Goal: Task Accomplishment & Management: Use online tool/utility

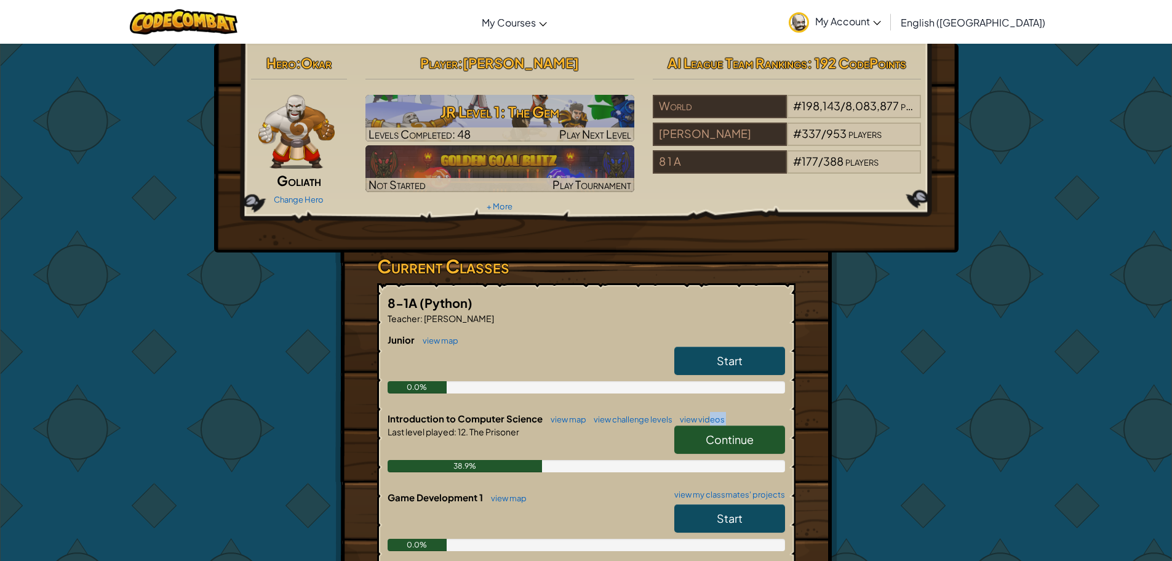
click at [715, 426] on div "Introduction to Computer Science view map view challenge levels view videos Con…" at bounding box center [587, 451] width 398 height 79
click at [711, 435] on span "Continue" at bounding box center [730, 439] width 48 height 14
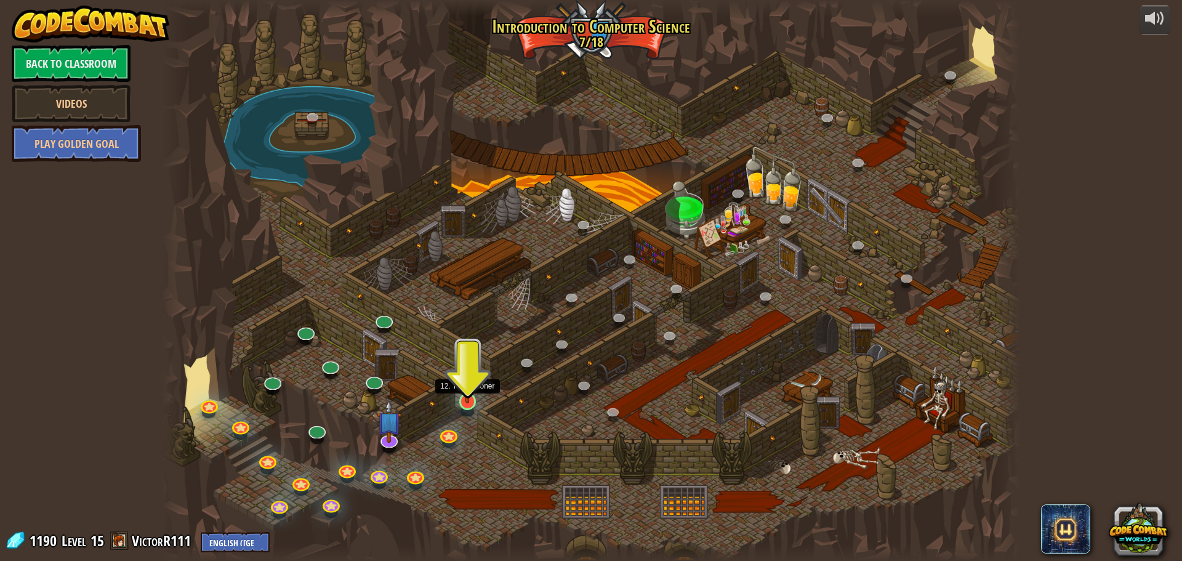
click at [466, 395] on img at bounding box center [467, 376] width 23 height 52
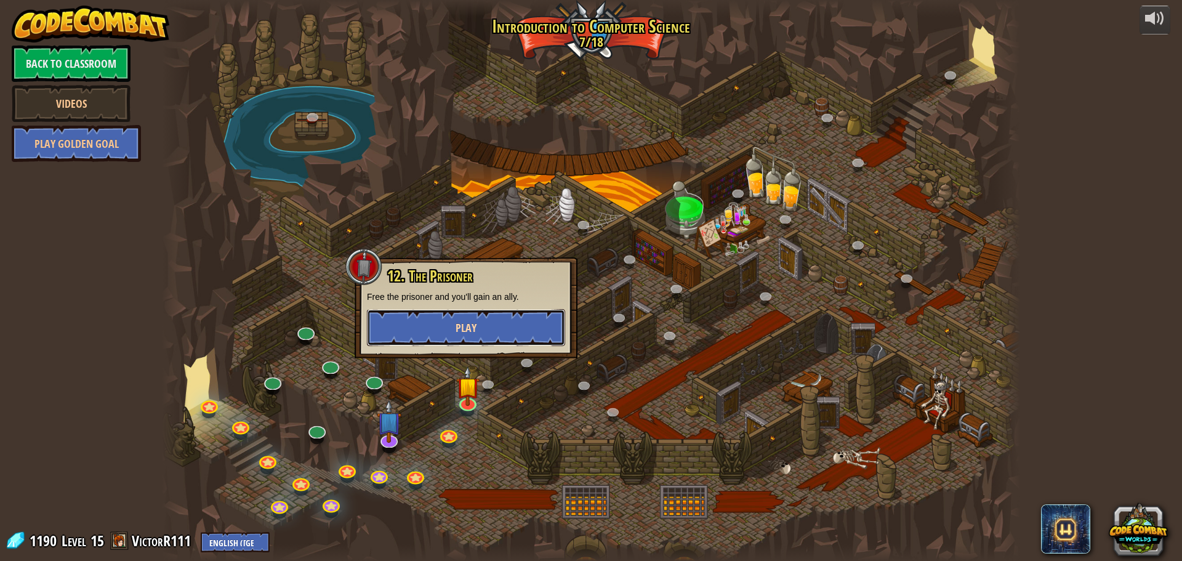
click at [459, 337] on button "Play" at bounding box center [466, 327] width 198 height 37
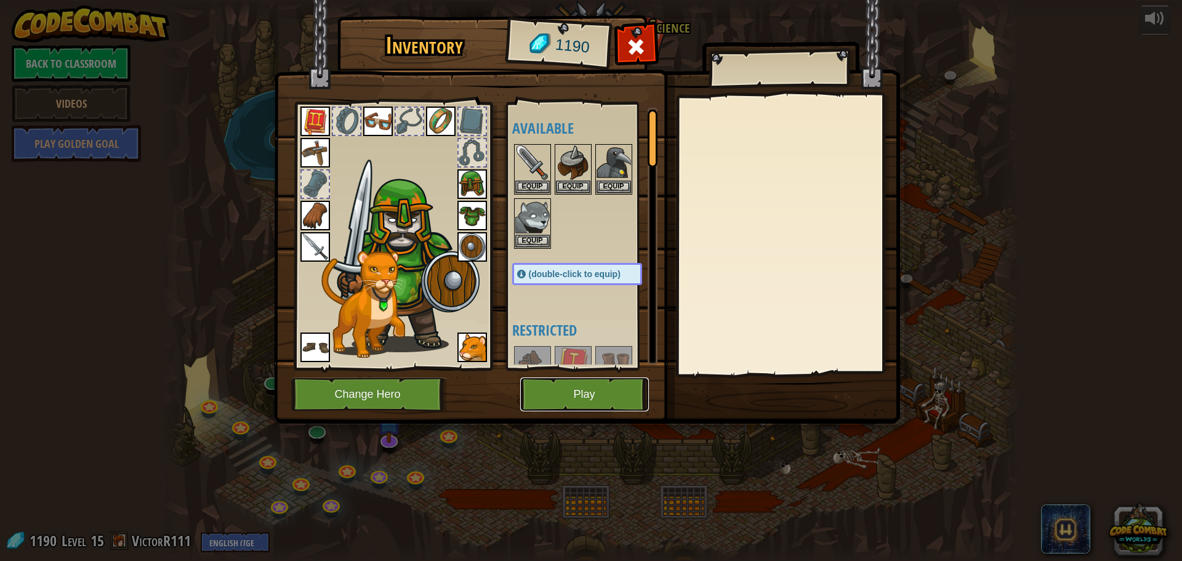
drag, startPoint x: 590, startPoint y: 389, endPoint x: 591, endPoint y: 423, distance: 33.9
click at [594, 414] on div "Inventory 1190 Available Equip Equip Equip Equip Equip Equip Equip Equip Equip …" at bounding box center [591, 221] width 626 height 406
click at [595, 389] on button "Play" at bounding box center [584, 394] width 129 height 34
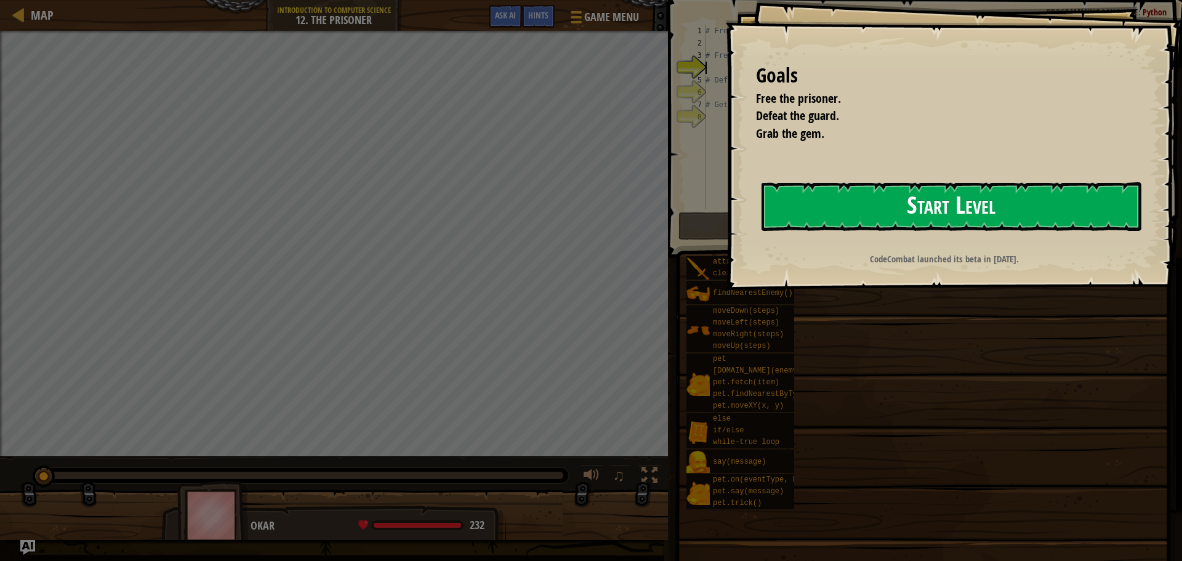
click at [866, 187] on button "Start Level" at bounding box center [951, 206] width 380 height 49
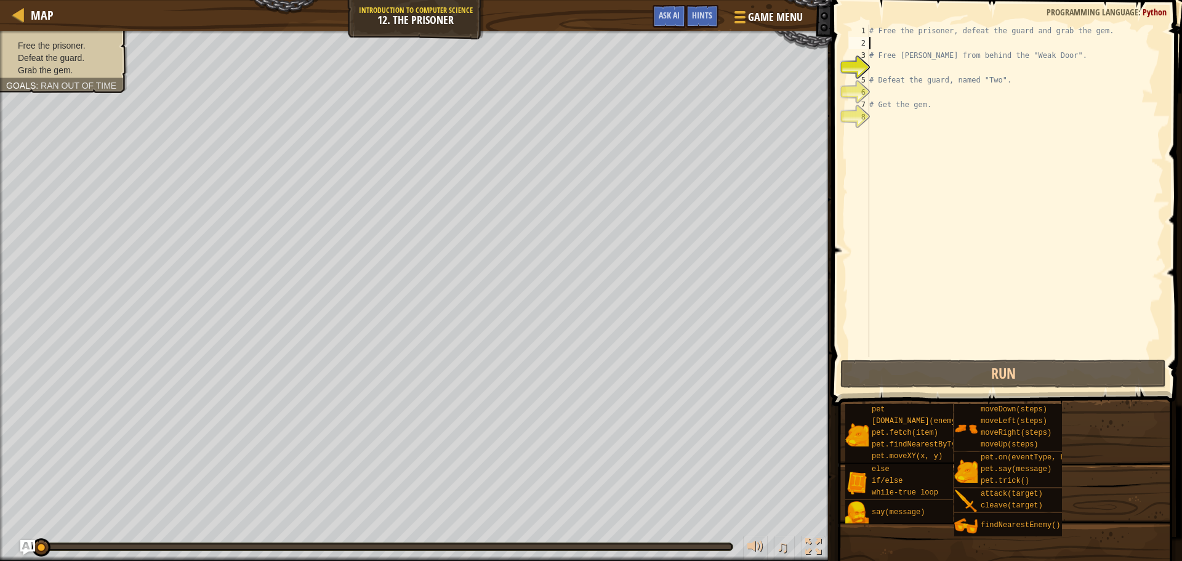
click at [892, 42] on div "# Free the prisoner, defeat the guard and grab the gem. # Free [PERSON_NAME] fr…" at bounding box center [1015, 203] width 297 height 357
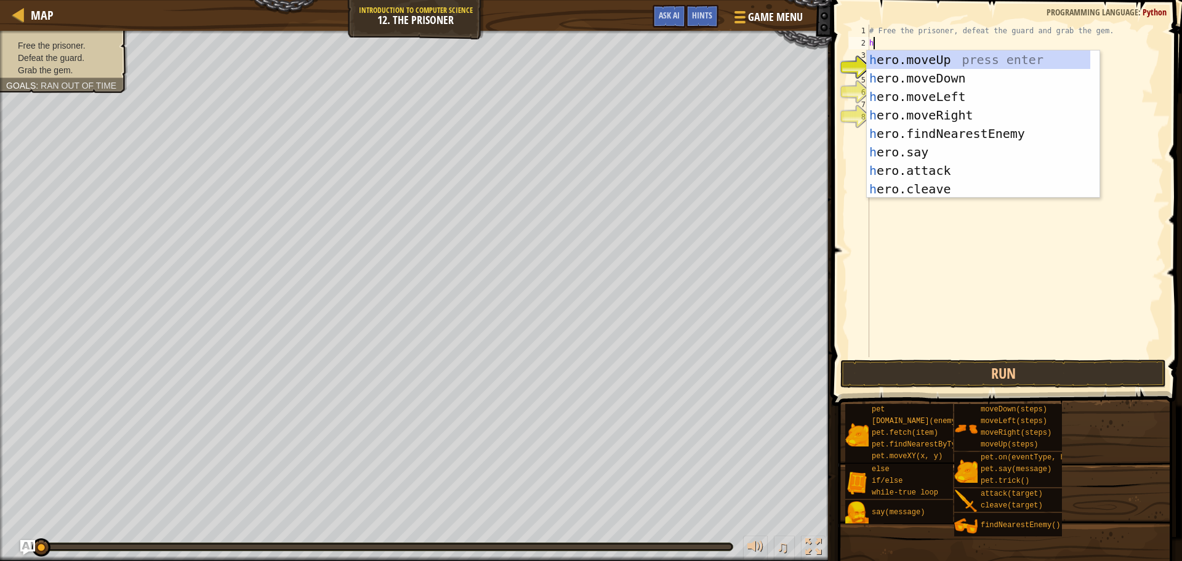
scroll to position [6, 0]
click at [948, 178] on div "h ero.moveUp press enter h ero.moveDown press enter h ero.moveLeft press enter …" at bounding box center [978, 142] width 223 height 185
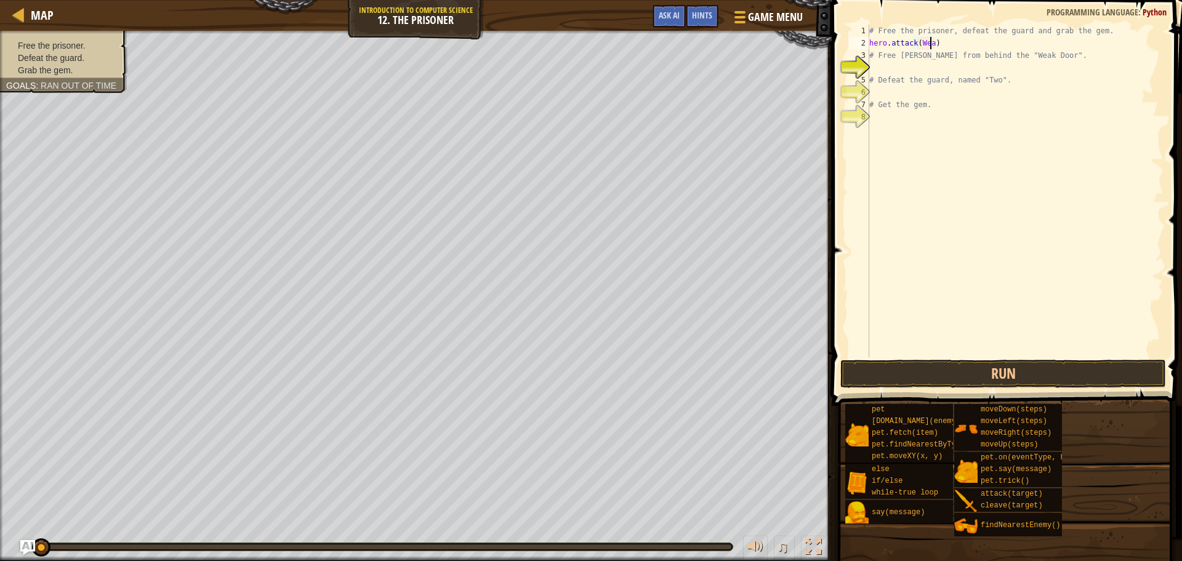
scroll to position [6, 5]
type textarea "hero.attack(Weak Door)"
click at [950, 64] on div "# Free the prisoner, defeat the guard and grab the gem. hero . attack ( Weak Do…" at bounding box center [1015, 203] width 297 height 357
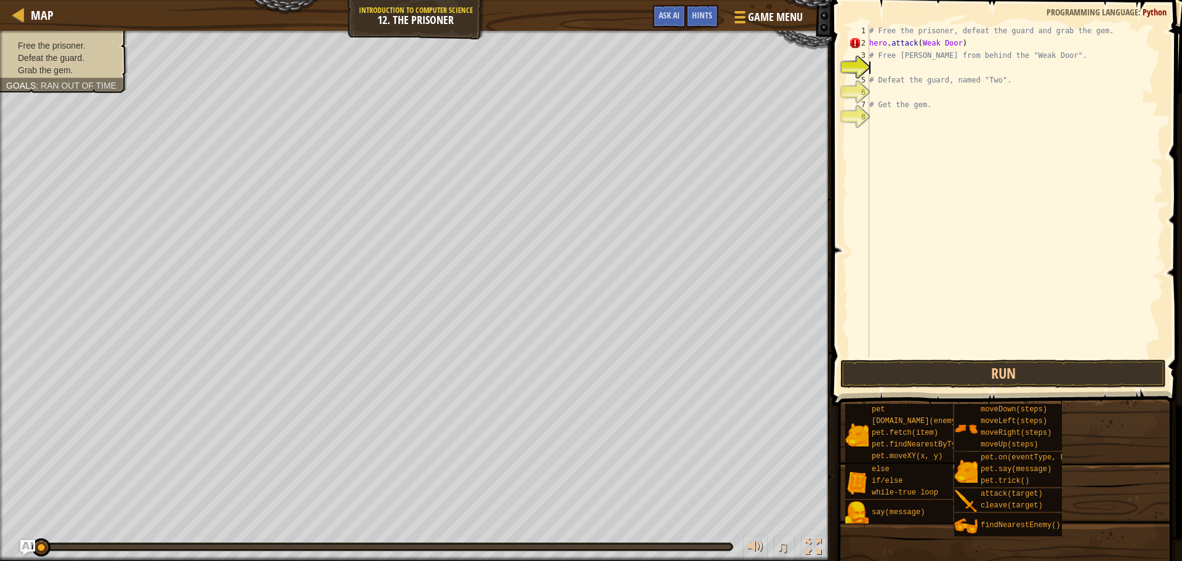
click at [956, 41] on div "# Free the prisoner, defeat the guard and grab the gem. hero . attack ( Weak Do…" at bounding box center [1015, 203] width 297 height 357
type textarea "hero.attack(Weak Door)"
click at [921, 350] on div "# Free the prisoner, defeat the guard and grab the gem. hero . attack ( Weak Do…" at bounding box center [1015, 203] width 297 height 357
click at [921, 364] on button "Run" at bounding box center [1003, 373] width 326 height 28
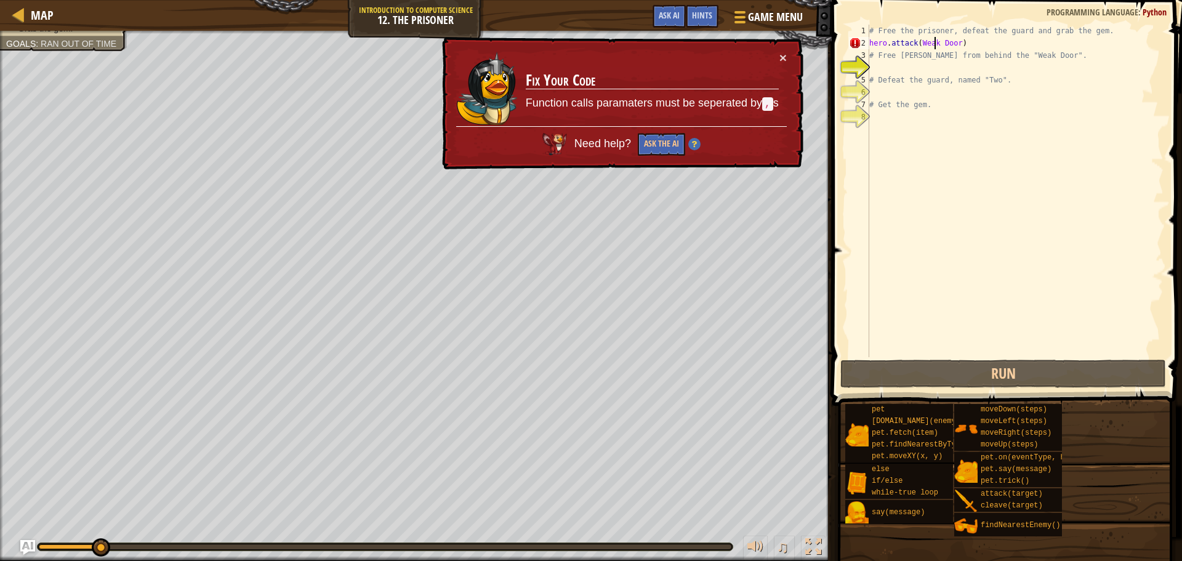
click at [936, 43] on div "# Free the prisoner, defeat the guard and grab the gem. hero . attack ( Weak Do…" at bounding box center [1015, 203] width 297 height 357
click at [937, 40] on div "# Free the prisoner, defeat the guard and grab the gem. hero . attack ( Weak Do…" at bounding box center [1015, 203] width 297 height 357
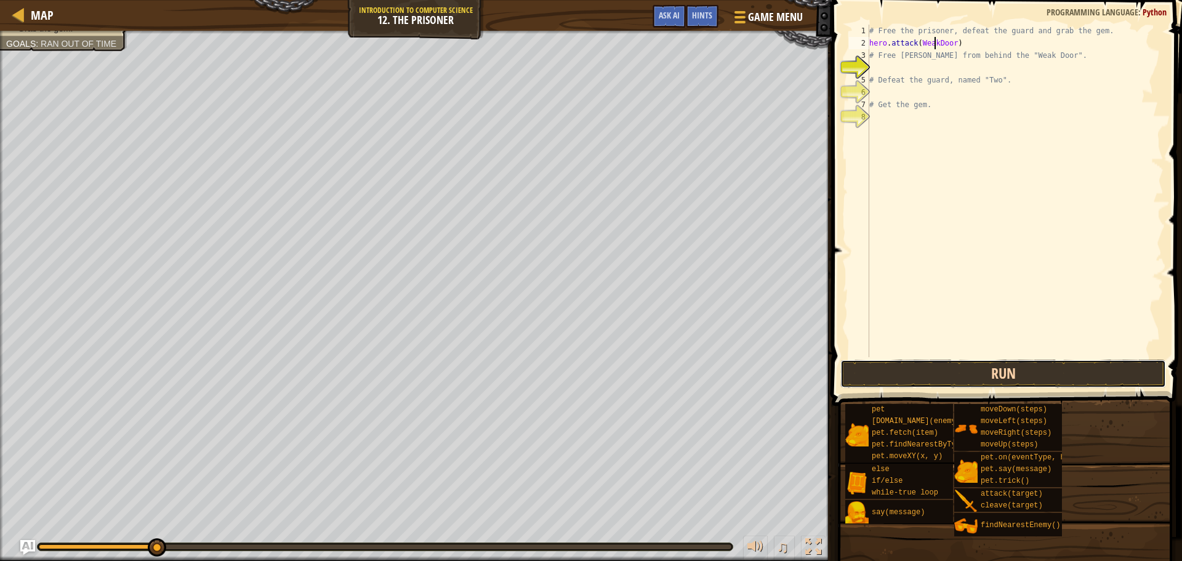
click at [953, 371] on button "Run" at bounding box center [1003, 373] width 326 height 28
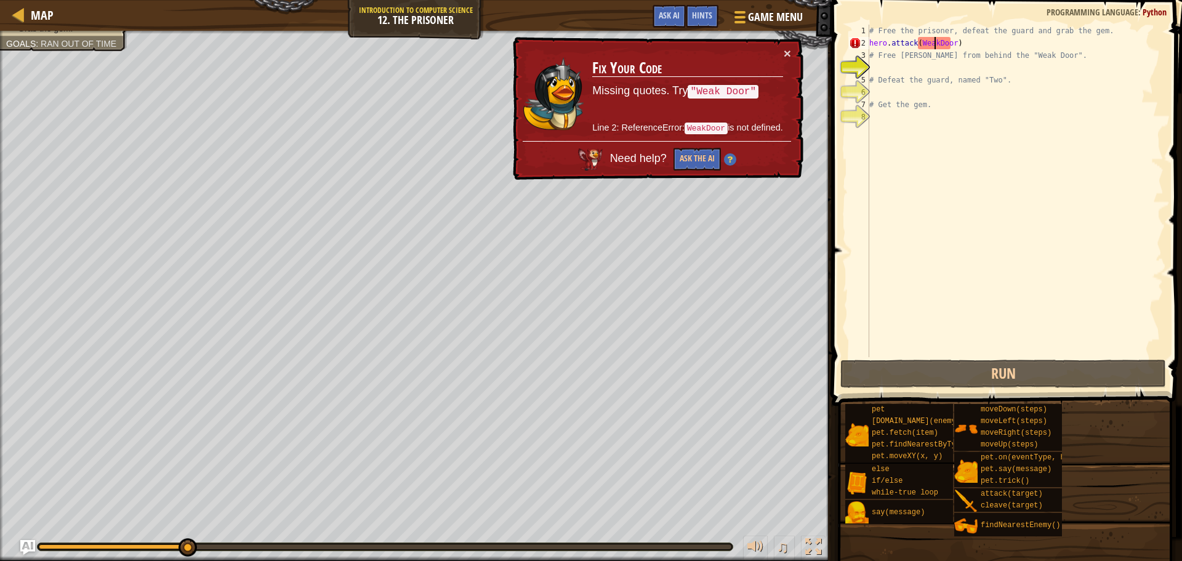
type textarea "hero.attack(Weak Door)"
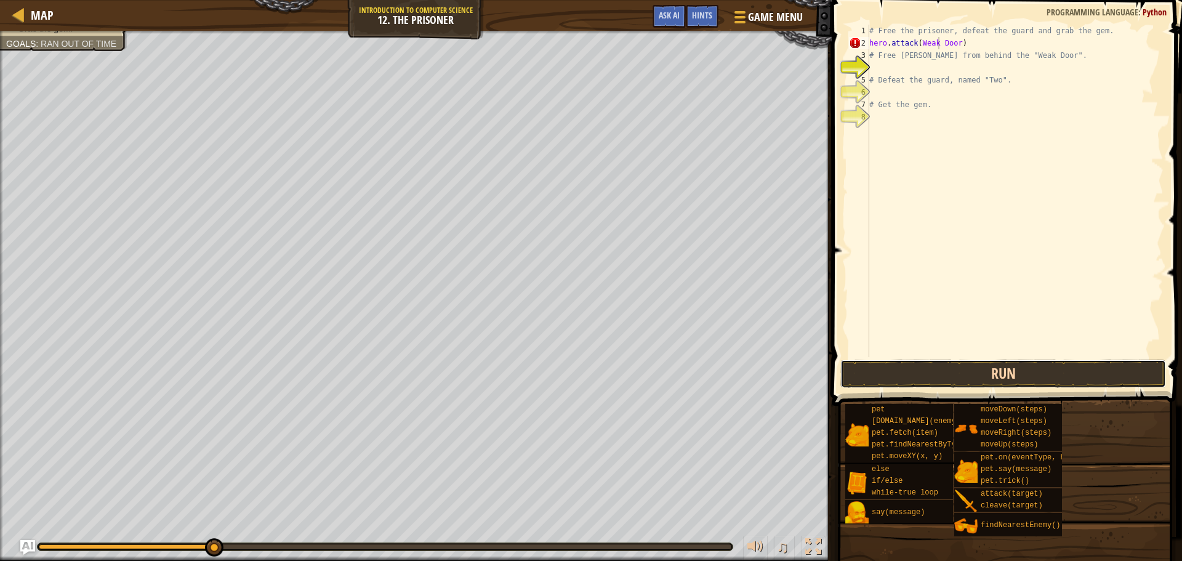
click at [966, 374] on button "Run" at bounding box center [1003, 373] width 326 height 28
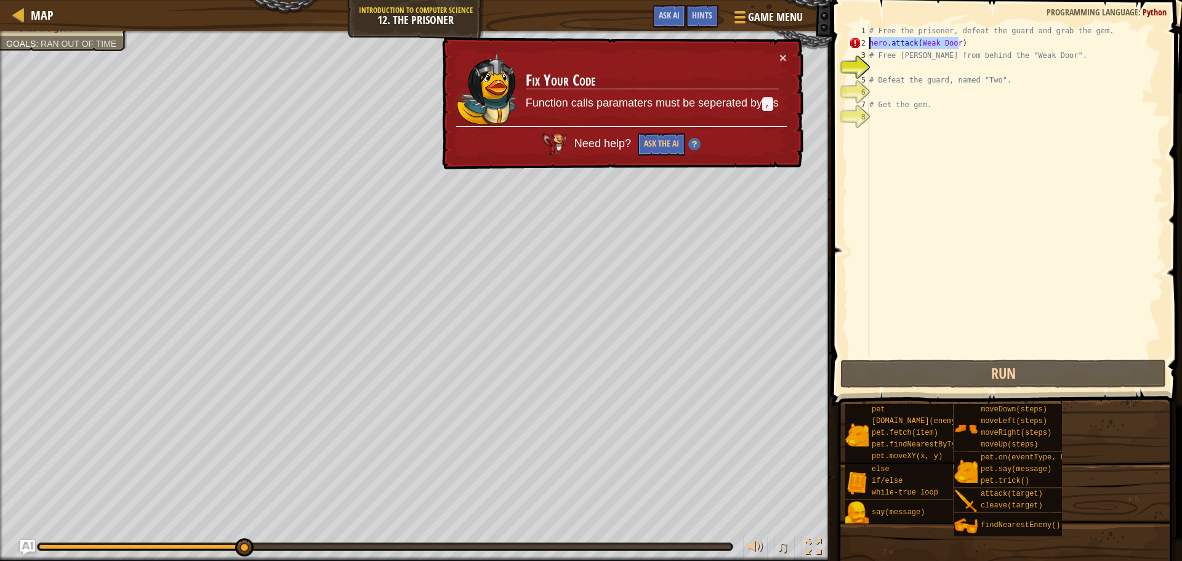
drag, startPoint x: 958, startPoint y: 42, endPoint x: 869, endPoint y: 41, distance: 88.6
click at [869, 41] on div "# Free the prisoner, defeat the guard and grab the gem. hero . attack ( Weak Do…" at bounding box center [1015, 203] width 297 height 357
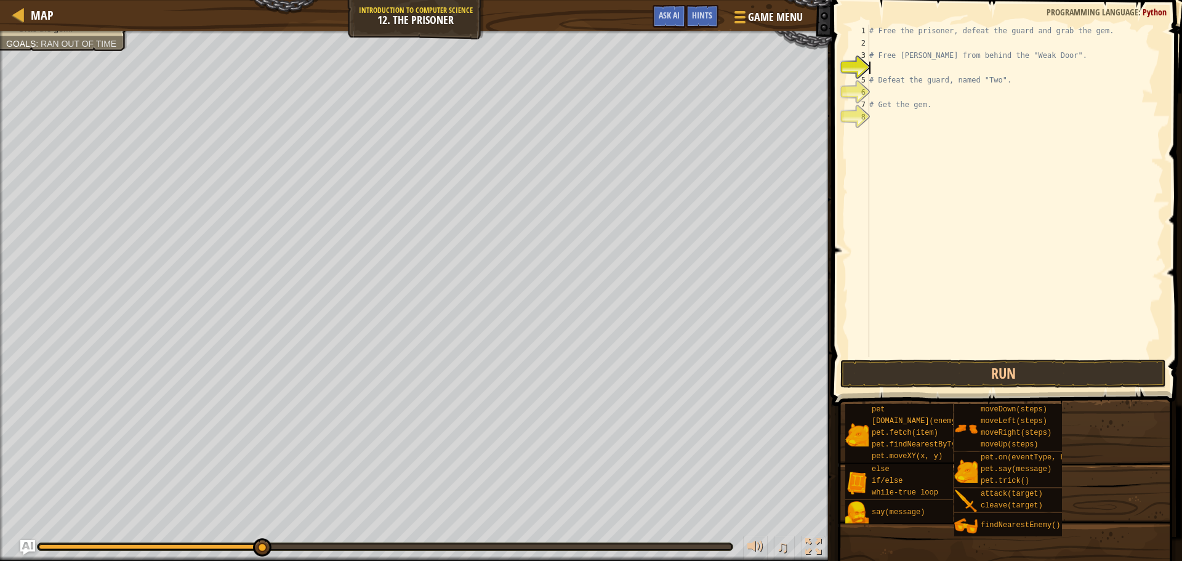
click at [897, 65] on div "# Free the prisoner, defeat the guard and grab the gem. # Free [PERSON_NAME] fr…" at bounding box center [1015, 203] width 297 height 357
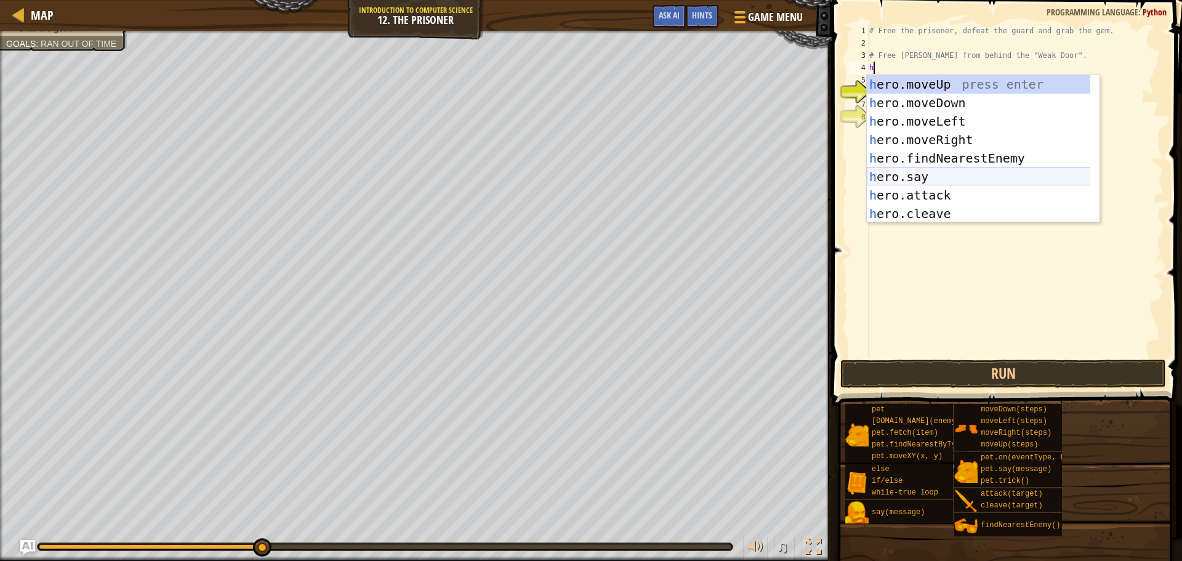
click at [968, 173] on div "h ero.moveUp press enter h ero.moveDown press enter h ero.moveLeft press enter …" at bounding box center [983, 167] width 233 height 185
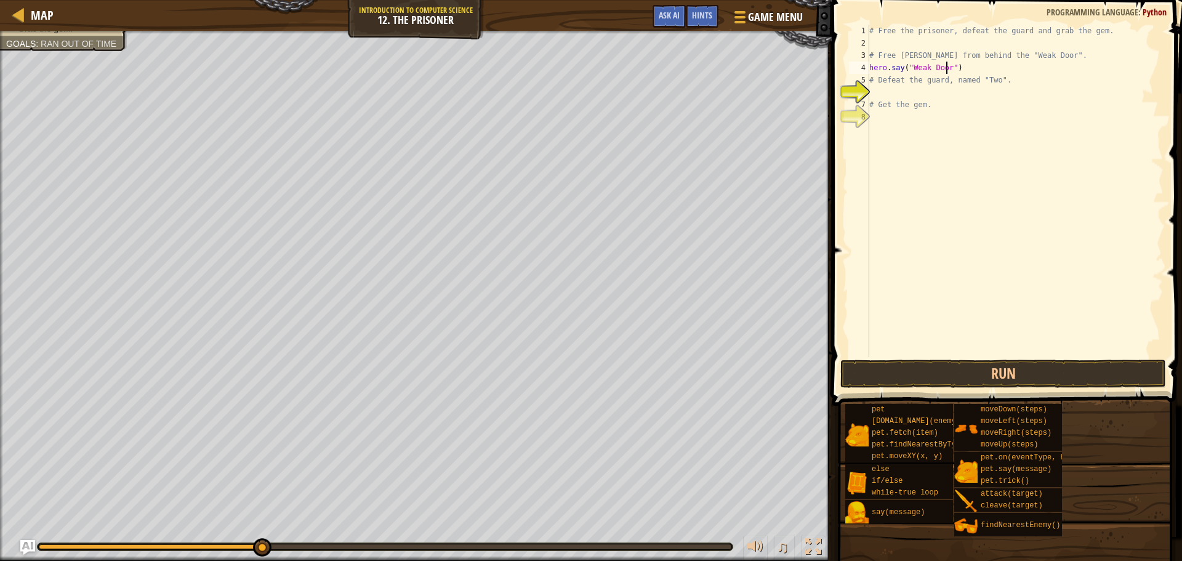
scroll to position [6, 6]
click at [1010, 365] on button "Run" at bounding box center [1003, 373] width 326 height 28
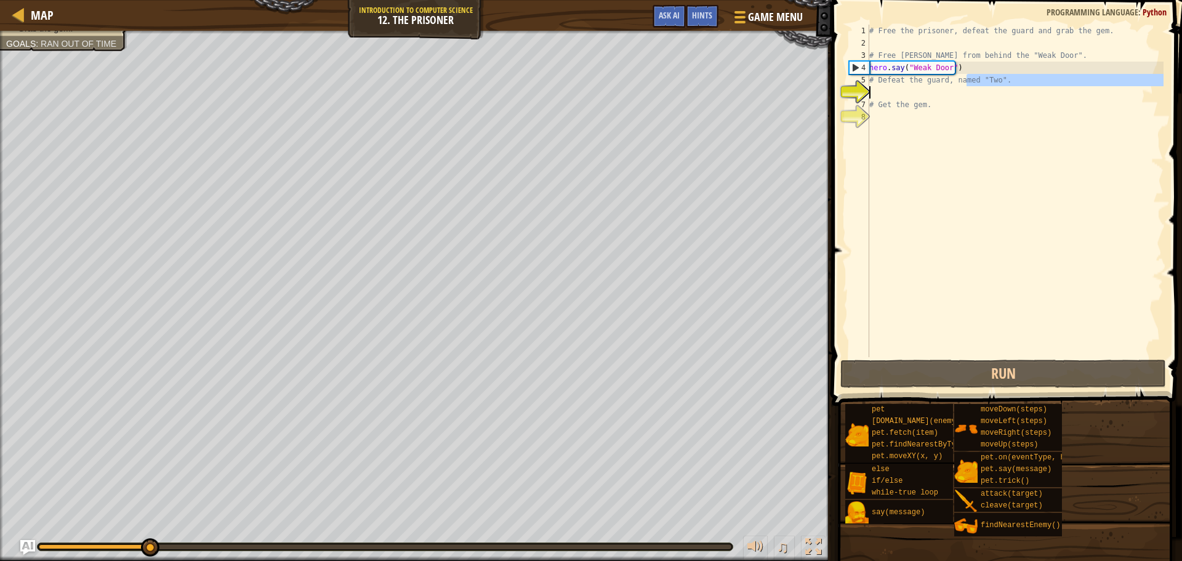
click at [963, 96] on div "# Free the prisoner, defeat the guard and grab the gem. # Free [PERSON_NAME] fr…" at bounding box center [1015, 203] width 297 height 357
click at [956, 67] on div "# Free the prisoner, defeat the guard and grab the gem. # Free [PERSON_NAME] fr…" at bounding box center [1015, 203] width 297 height 357
type textarea "hero.say("Weak Door")"
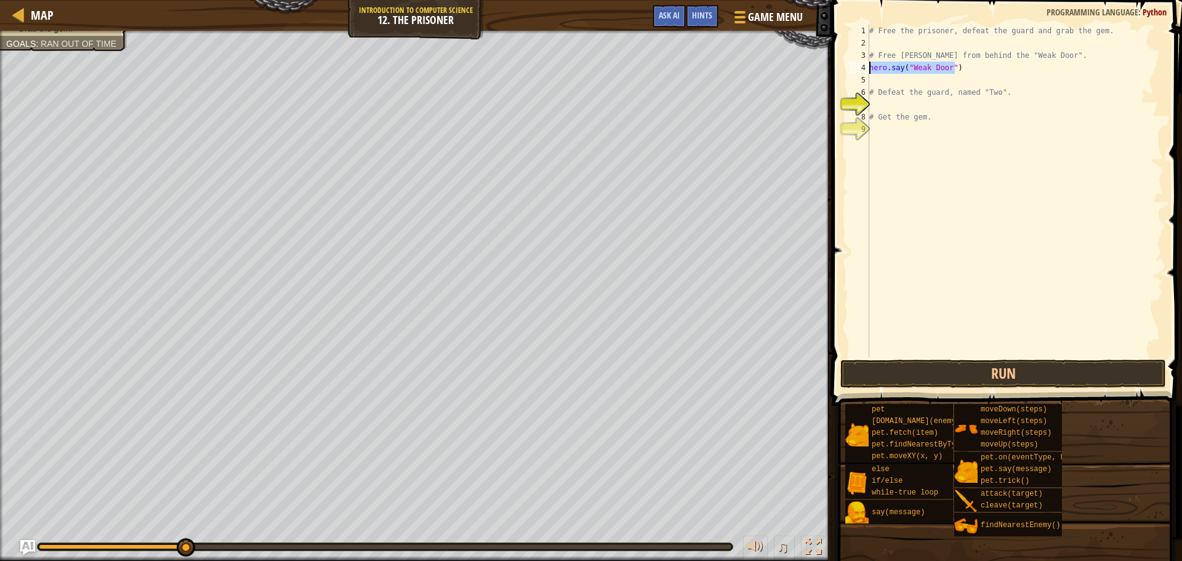
drag, startPoint x: 958, startPoint y: 66, endPoint x: 880, endPoint y: 71, distance: 77.7
click at [865, 65] on div "1 2 3 4 5 6 7 8 9 # Free the prisoner, defeat the guard and grab the gem. # Fre…" at bounding box center [1004, 191] width 317 height 332
type textarea "hero.say("Weak Door")"
click at [925, 80] on div "# Free the prisoner, defeat the guard and grab the gem. # Free [PERSON_NAME] fr…" at bounding box center [1015, 203] width 297 height 357
paste textarea "hero.say("Weak Door")"
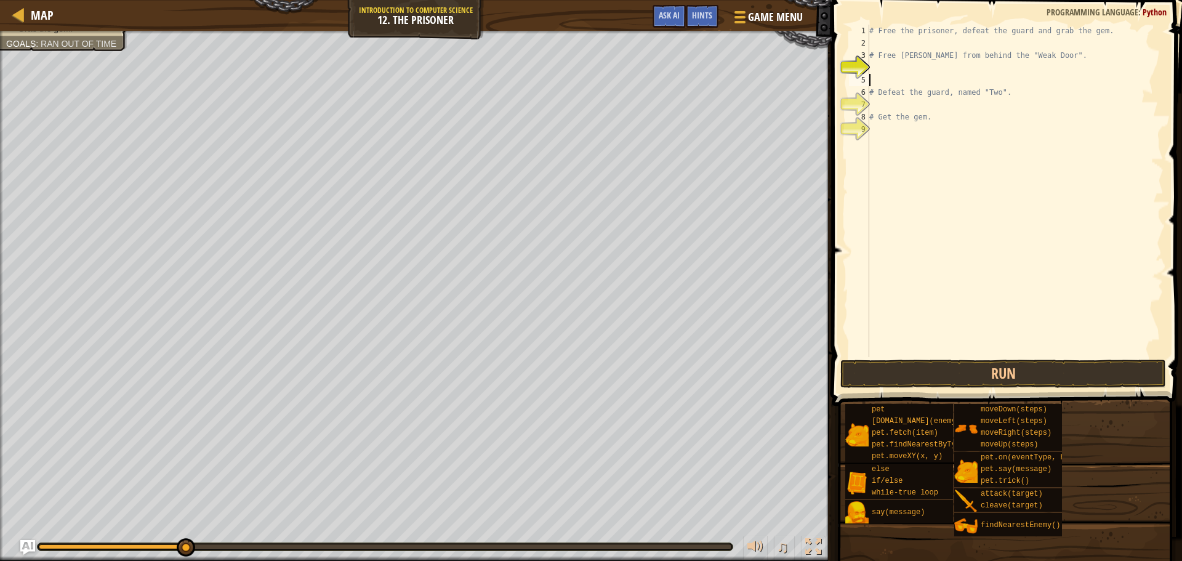
type textarea "hero.say("Weak Door")"
click at [925, 63] on div "# Free the prisoner, defeat the guard and grab the gem. # Free [PERSON_NAME] fr…" at bounding box center [1015, 203] width 297 height 357
type textarea "h"
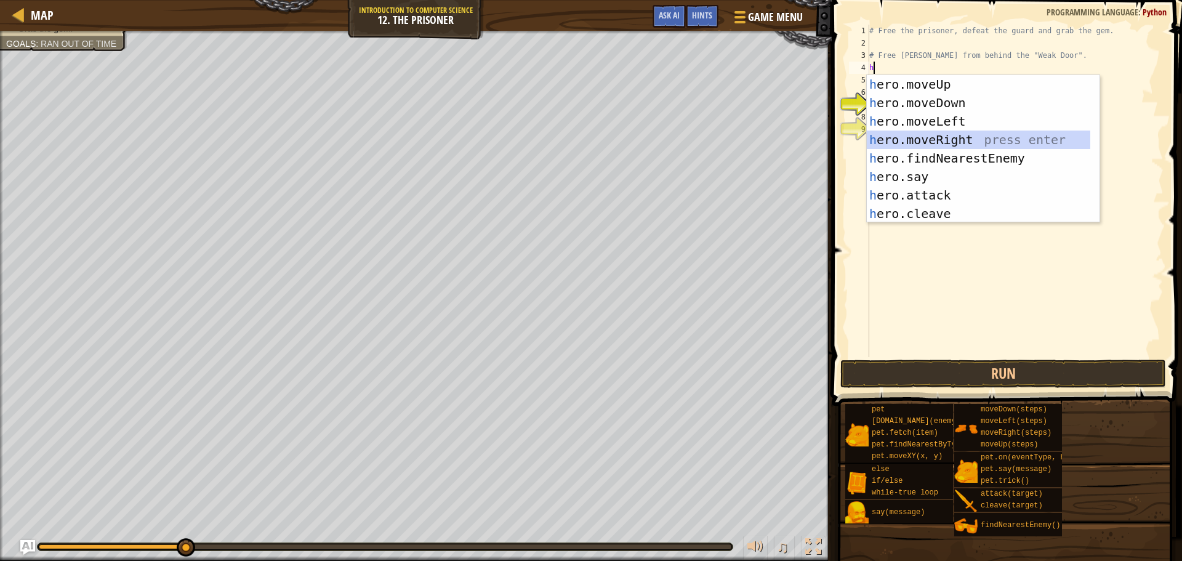
click at [942, 140] on div "h ero.moveUp press enter h ero.moveDown press enter h ero.moveLeft press enter …" at bounding box center [983, 167] width 233 height 185
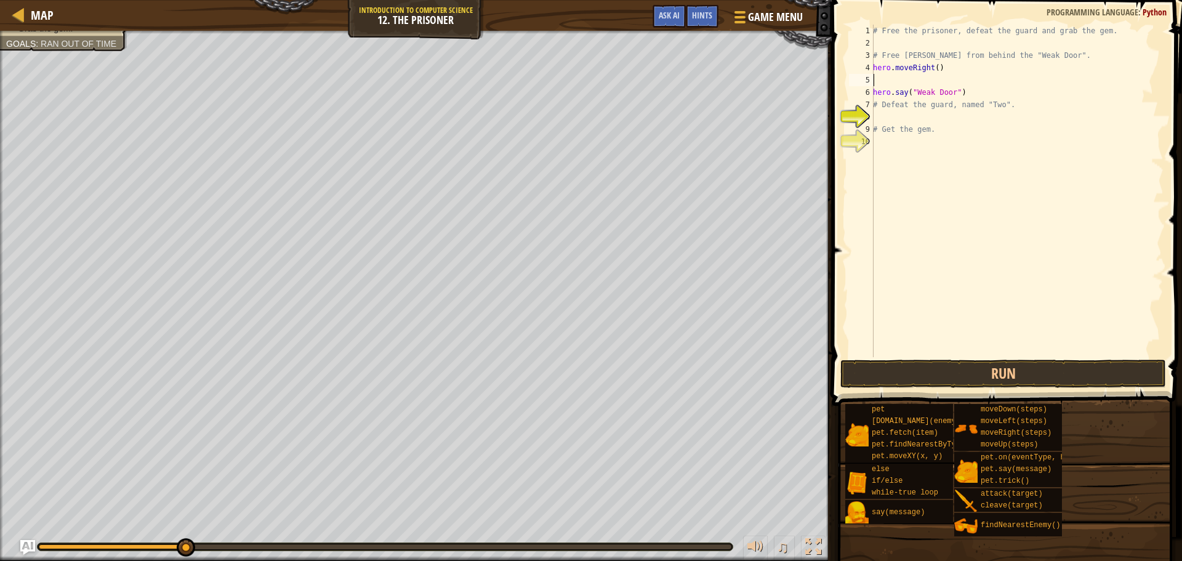
click at [944, 120] on div "# Free the prisoner, defeat the guard and grab the gem. # Free [PERSON_NAME] fr…" at bounding box center [1016, 203] width 293 height 357
click at [934, 113] on div "# Free the prisoner, defeat the guard and grab the gem. # Free [PERSON_NAME] fr…" at bounding box center [1016, 203] width 293 height 357
type textarea "h"
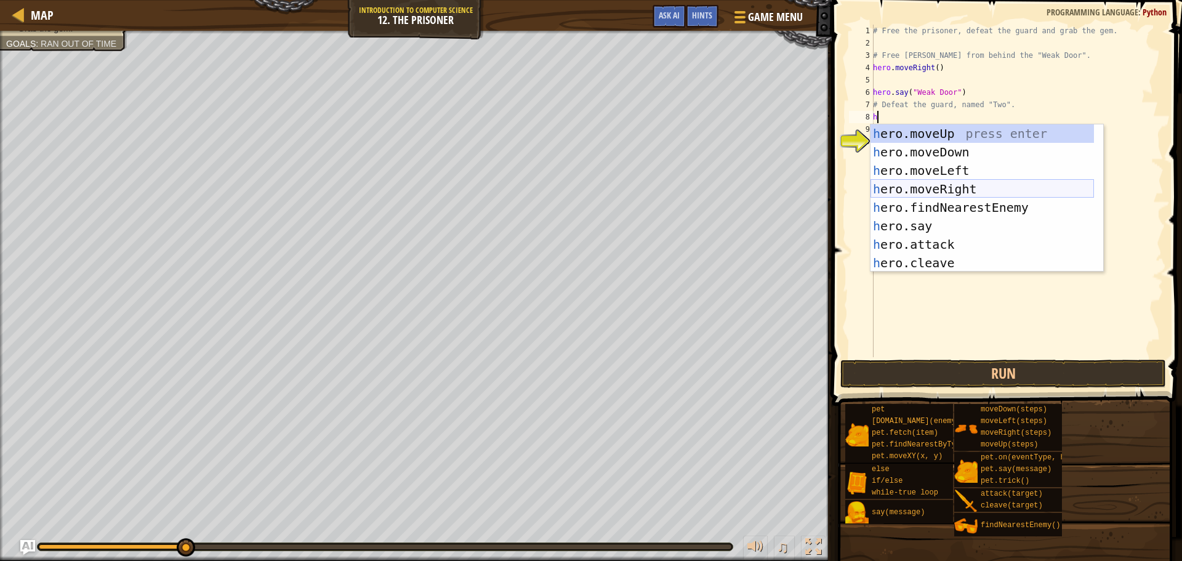
click at [972, 186] on div "h ero.moveUp press enter h ero.moveDown press enter h ero.moveLeft press enter …" at bounding box center [981, 216] width 223 height 185
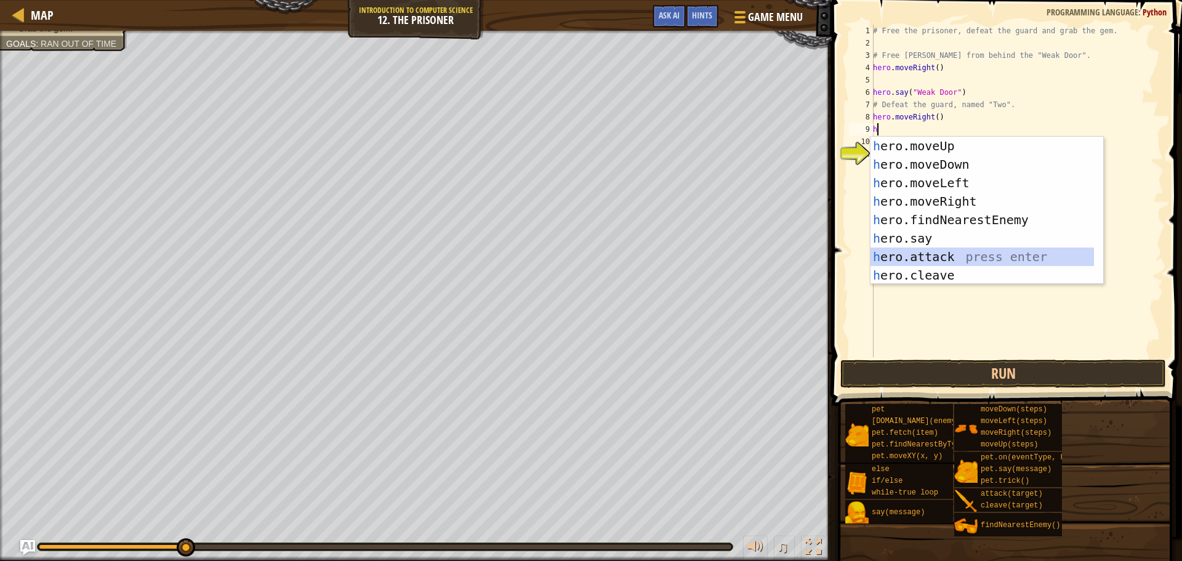
click at [967, 252] on div "h ero.moveUp press enter h ero.moveDown press enter h ero.moveLeft press enter …" at bounding box center [981, 229] width 223 height 185
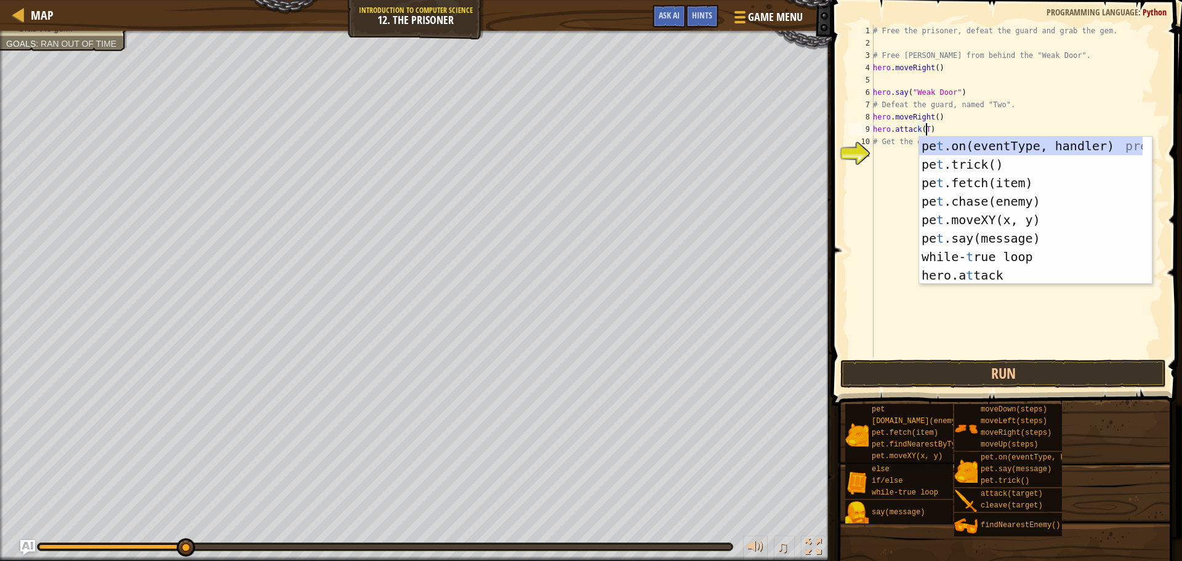
scroll to position [6, 4]
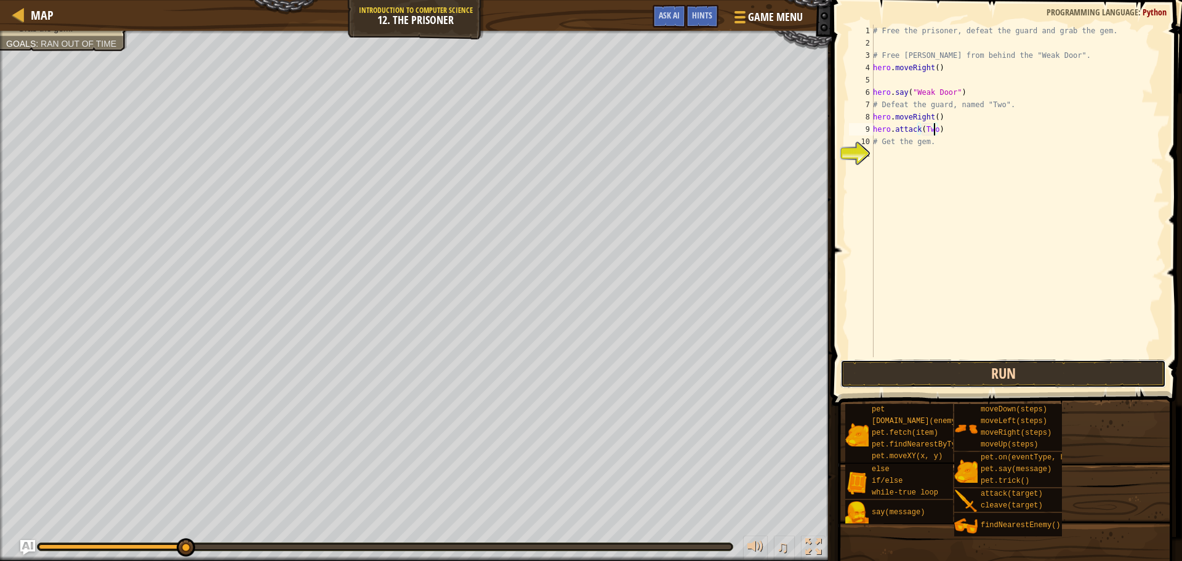
click at [953, 372] on button "Run" at bounding box center [1003, 373] width 326 height 28
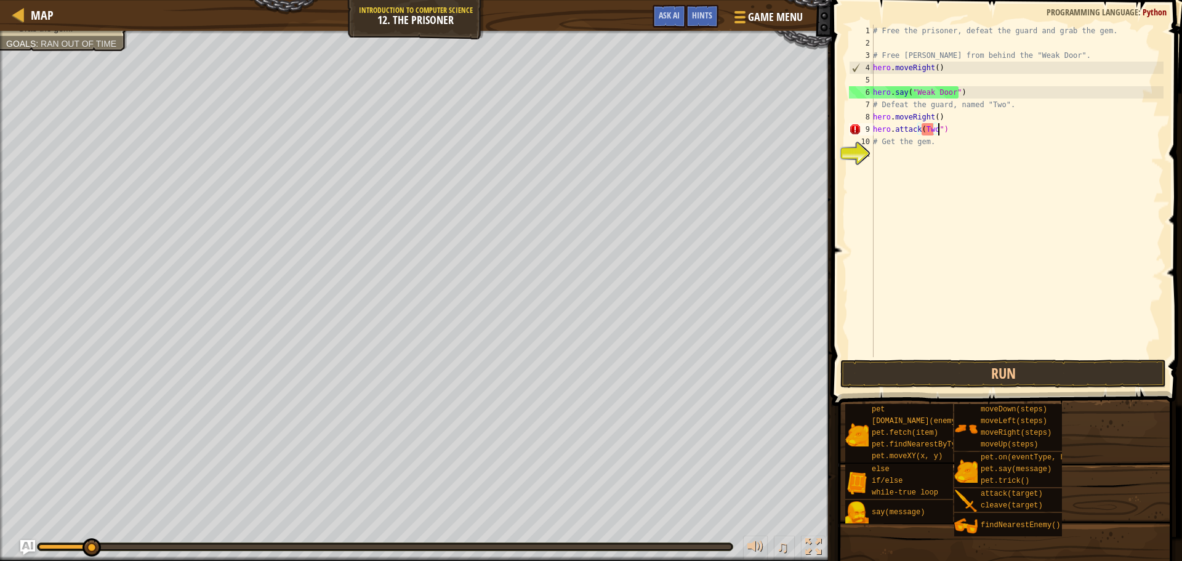
scroll to position [6, 5]
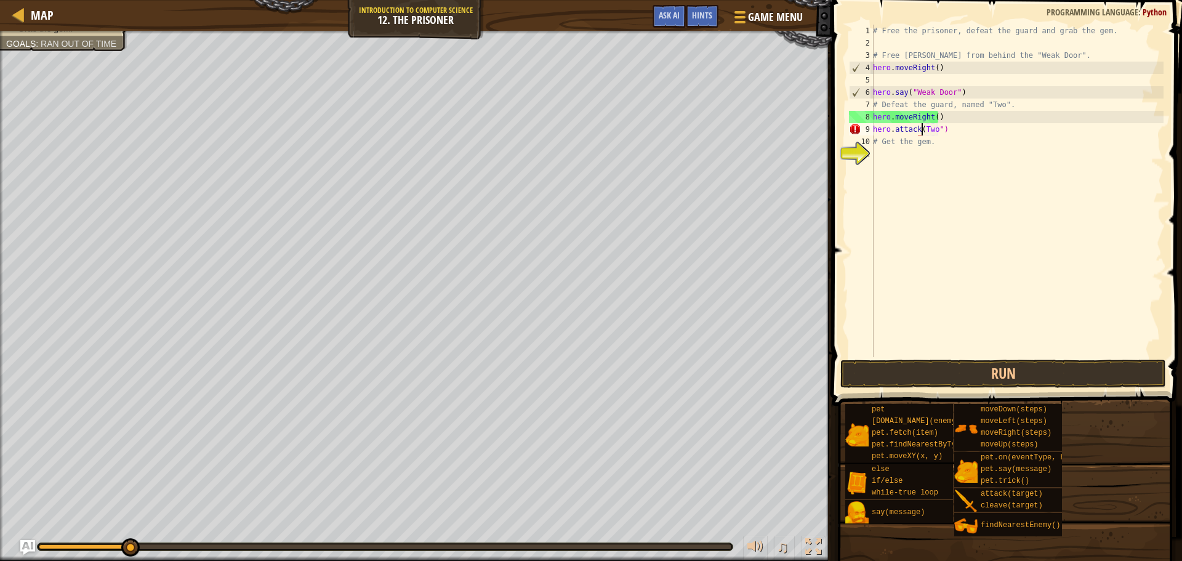
click at [920, 126] on div "# Free the prisoner, defeat the guard and grab the gem. # Free [PERSON_NAME] fr…" at bounding box center [1016, 203] width 293 height 357
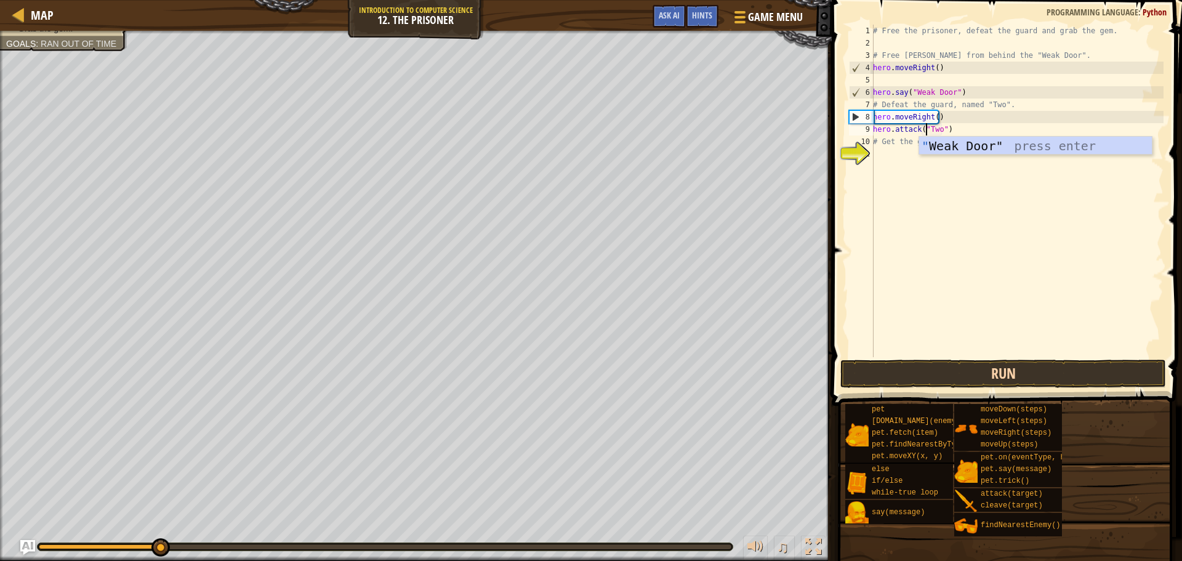
type textarea "hero.attack("Two")"
click at [954, 361] on button "Run" at bounding box center [1003, 373] width 326 height 28
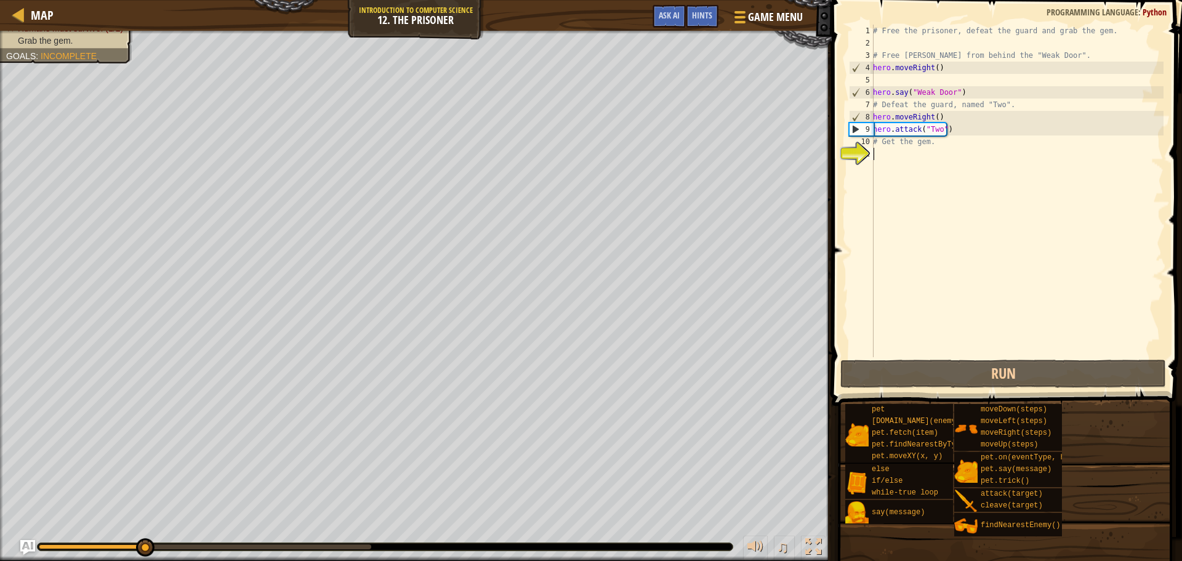
click at [905, 154] on div "# Free the prisoner, defeat the guard and grab the gem. # Free [PERSON_NAME] fr…" at bounding box center [1016, 203] width 293 height 357
type textarea "h"
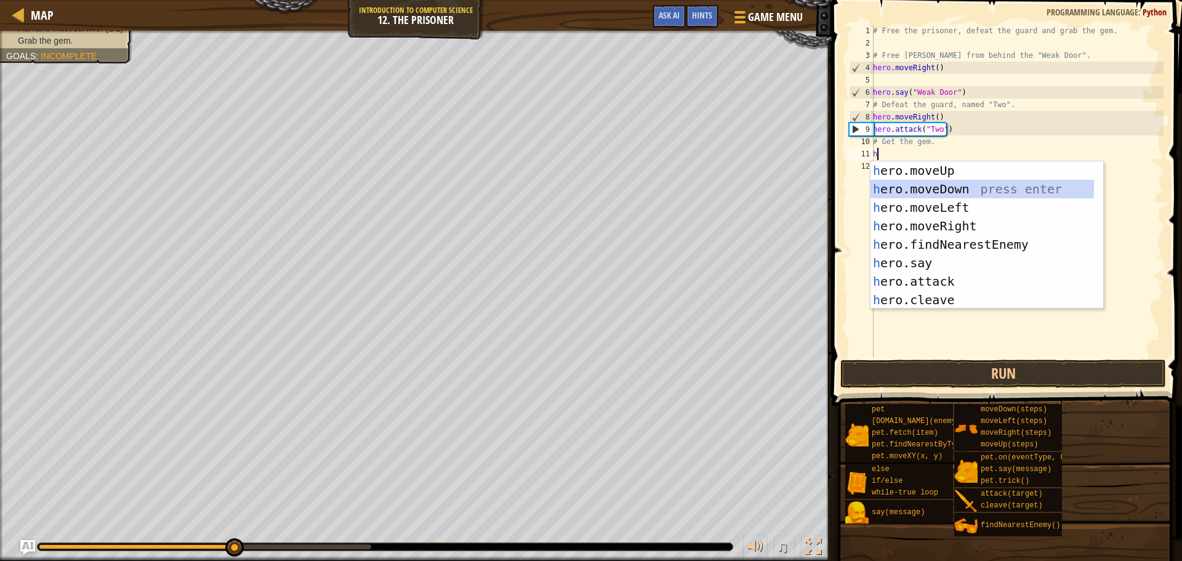
click at [927, 191] on div "h ero.moveUp press enter h ero.moveDown press enter h ero.moveLeft press enter …" at bounding box center [981, 253] width 223 height 185
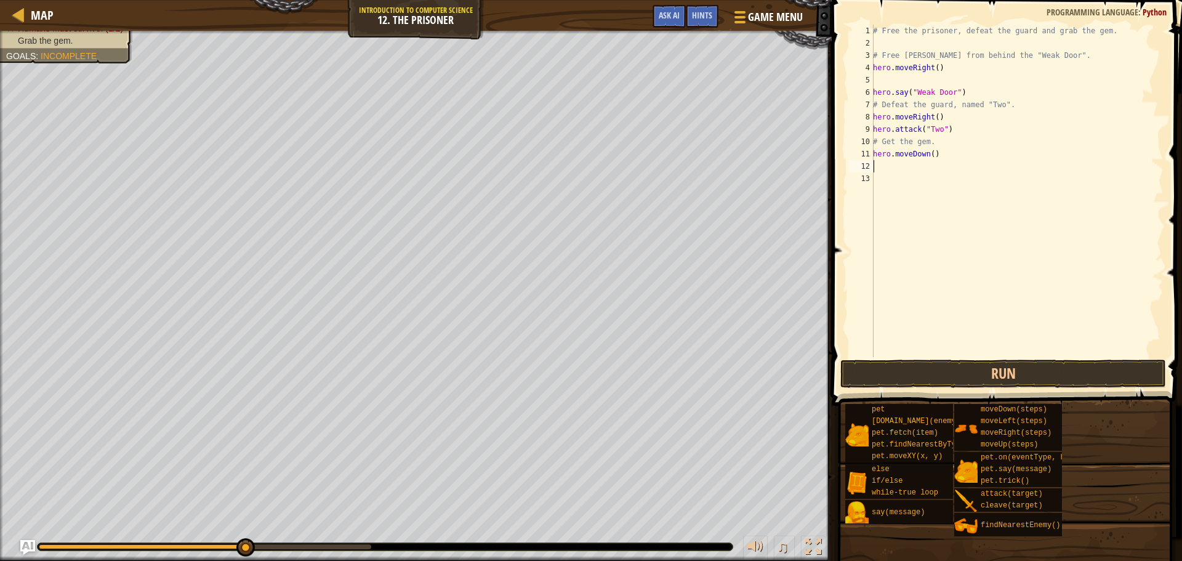
click at [929, 154] on div "# Free the prisoner, defeat the guard and grab the gem. # Free [PERSON_NAME] fr…" at bounding box center [1016, 203] width 293 height 357
drag, startPoint x: 954, startPoint y: 127, endPoint x: 874, endPoint y: 132, distance: 80.2
click at [874, 132] on div "# Free the prisoner, defeat the guard and grab the gem. # Free [PERSON_NAME] fr…" at bounding box center [1016, 203] width 293 height 357
type textarea "hero.attack("Two")"
click at [933, 116] on div "# Free the prisoner, defeat the guard and grab the gem. # Free [PERSON_NAME] fr…" at bounding box center [1016, 203] width 293 height 357
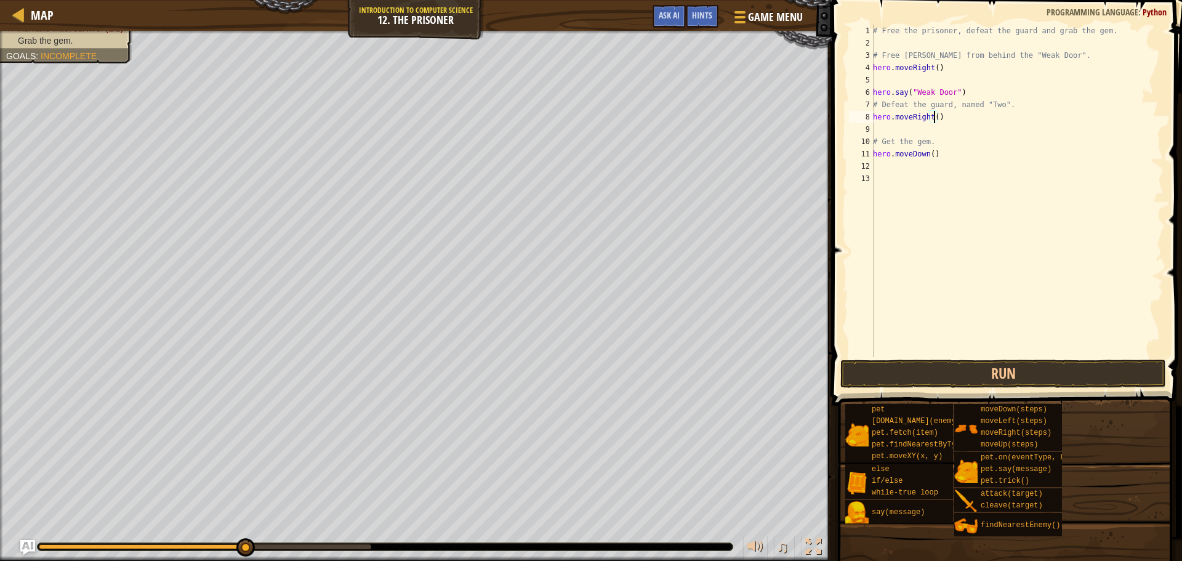
type textarea "hero.moveRight(2)"
click at [926, 135] on div "# Free the prisoner, defeat the guard and grab the gem. # Free [PERSON_NAME] fr…" at bounding box center [1016, 203] width 293 height 357
type textarea "h"
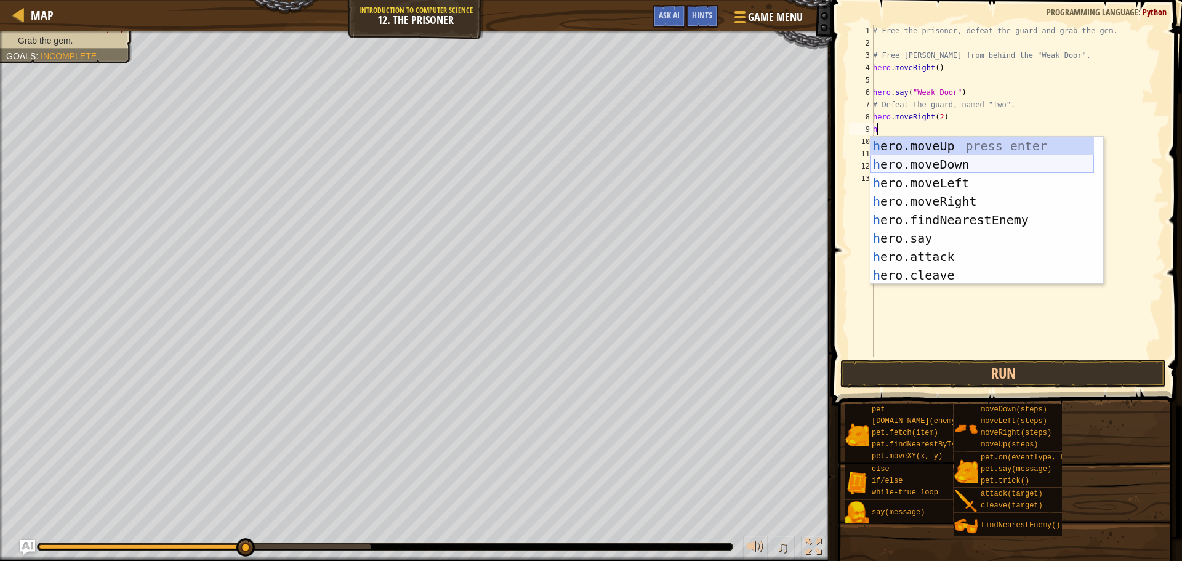
click at [930, 170] on div "h ero.moveUp press enter h ero.moveDown press enter h ero.moveLeft press enter …" at bounding box center [981, 229] width 223 height 185
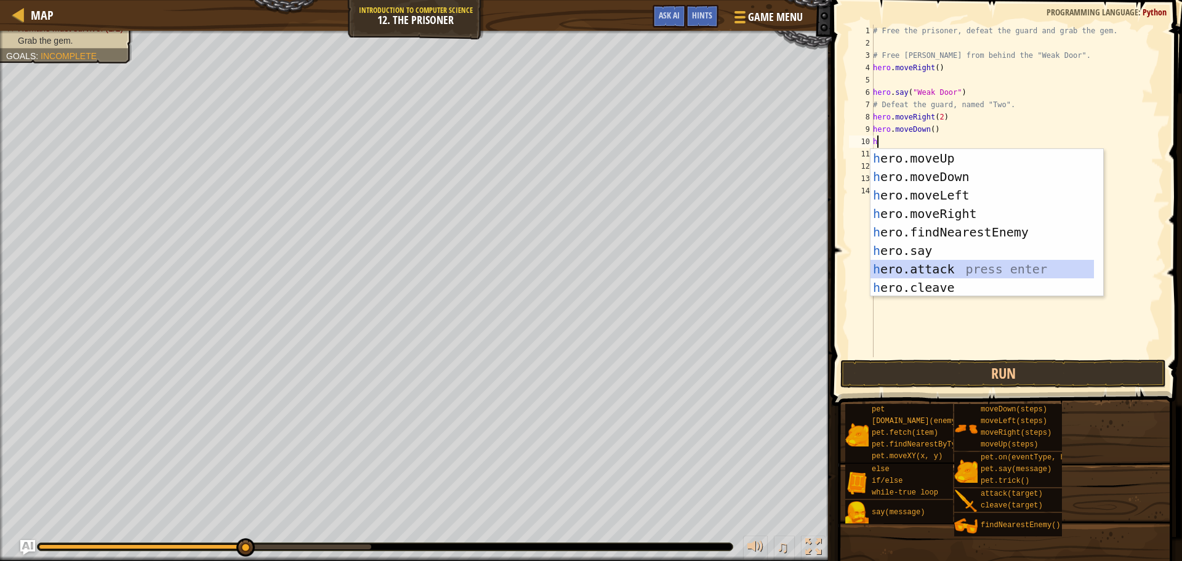
click at [937, 268] on div "h ero.moveUp press enter h ero.moveDown press enter h ero.moveLeft press enter …" at bounding box center [981, 241] width 223 height 185
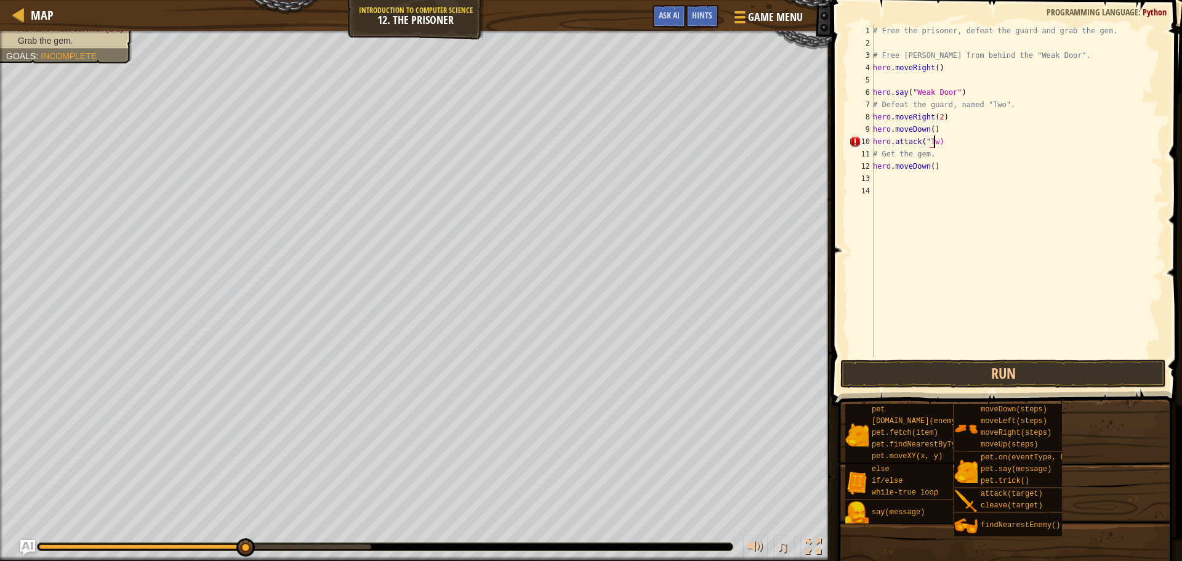
scroll to position [6, 5]
click at [973, 379] on button "Run" at bounding box center [1003, 373] width 326 height 28
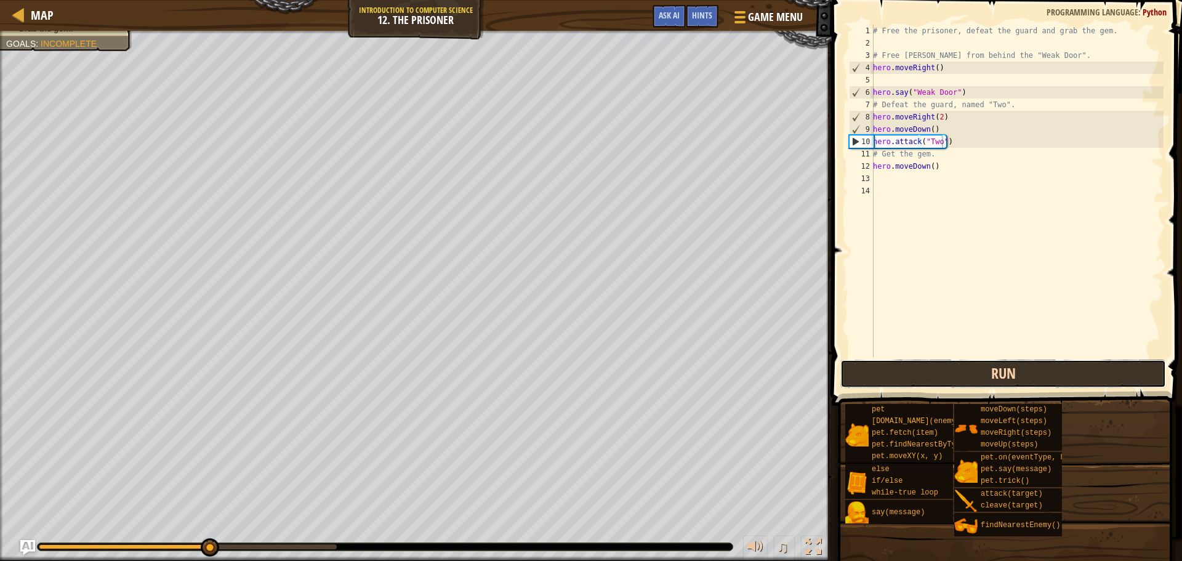
click at [968, 360] on button "Run" at bounding box center [1003, 373] width 326 height 28
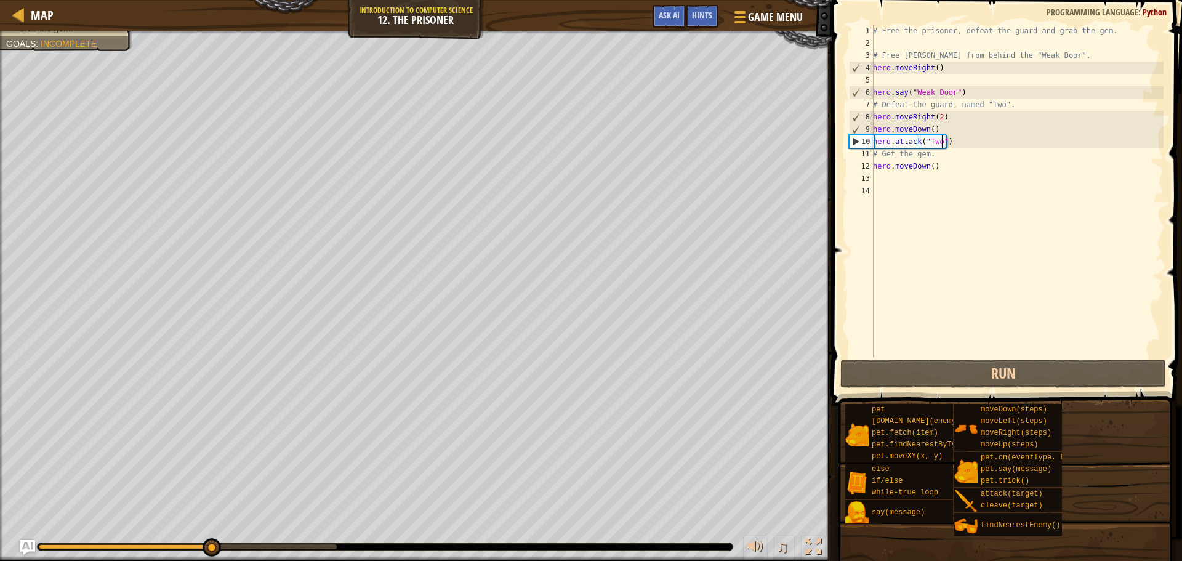
click at [964, 93] on div "# Free the prisoner, defeat the guard and grab the gem. # Free [PERSON_NAME] fr…" at bounding box center [1016, 203] width 293 height 357
type textarea "hero.say("Weak Door")"
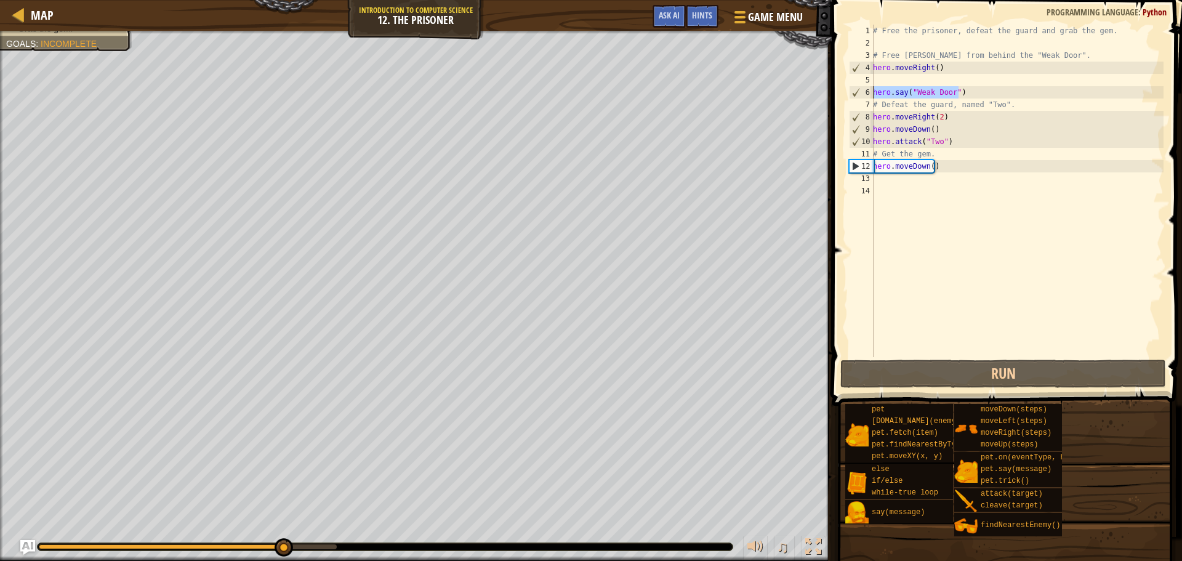
drag, startPoint x: 964, startPoint y: 93, endPoint x: 872, endPoint y: 89, distance: 92.4
click at [872, 89] on div "hero.say("Weak Door") 1 2 3 4 5 6 7 8 9 10 11 12 13 14 # Free the prisoner, def…" at bounding box center [1004, 191] width 317 height 332
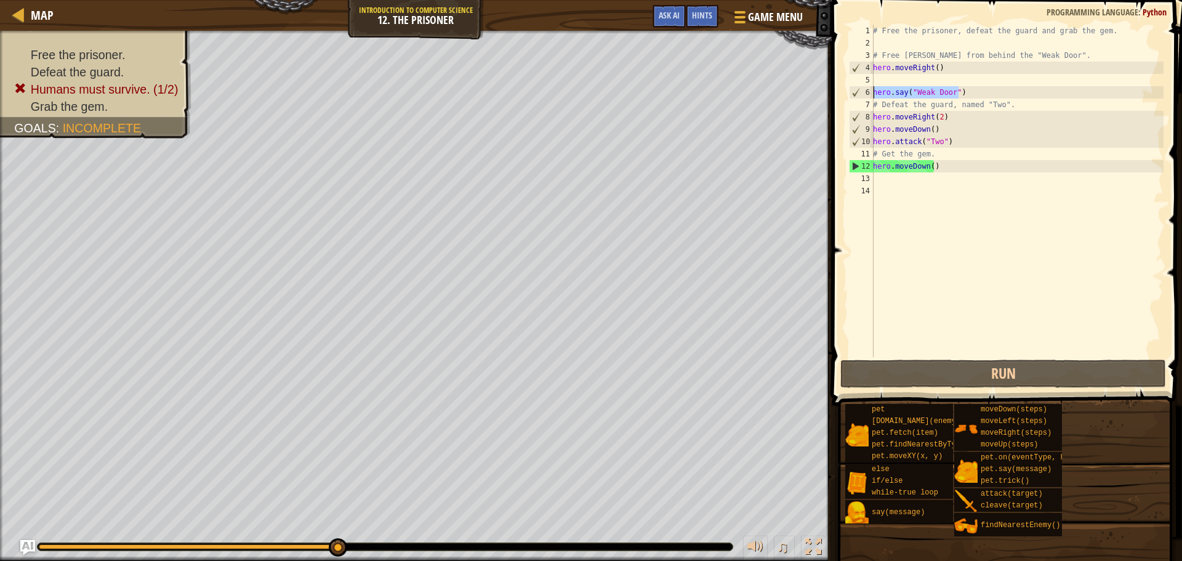
scroll to position [6, 0]
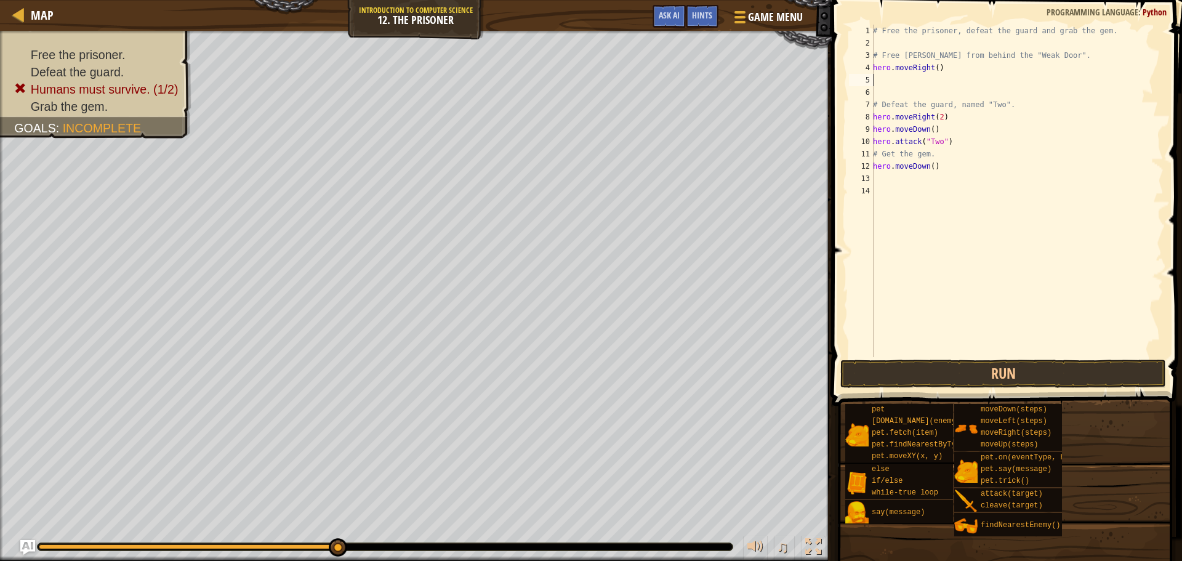
click at [927, 75] on div "# Free the prisoner, defeat the guard and grab the gem. # Free [PERSON_NAME] fr…" at bounding box center [1016, 203] width 293 height 357
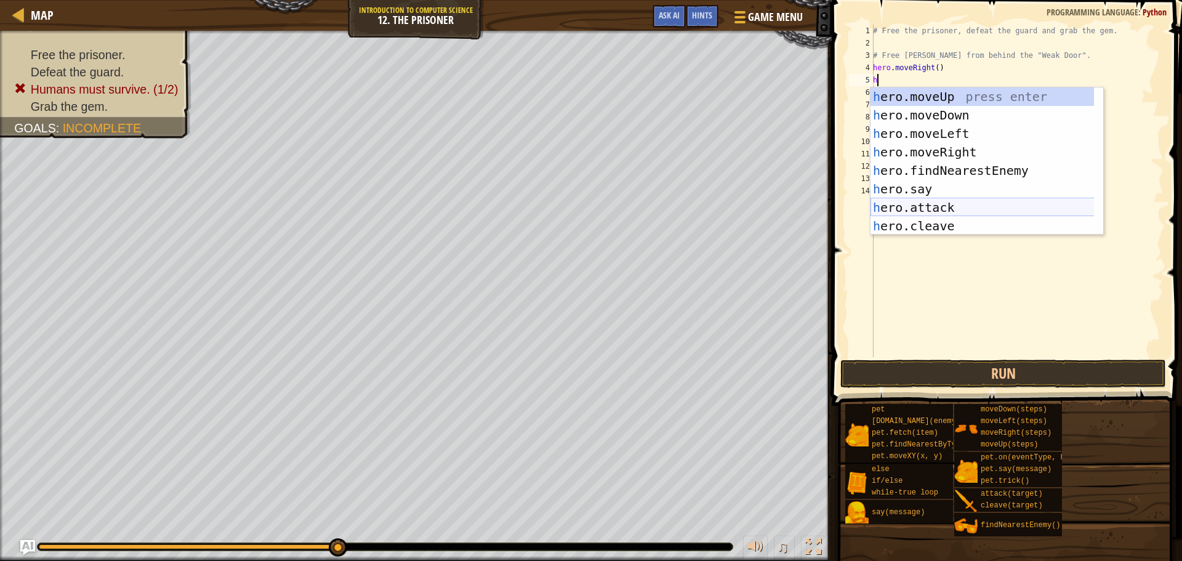
click at [928, 198] on div "h ero.moveUp press enter h ero.moveDown press enter h ero.moveLeft press enter …" at bounding box center [986, 179] width 233 height 185
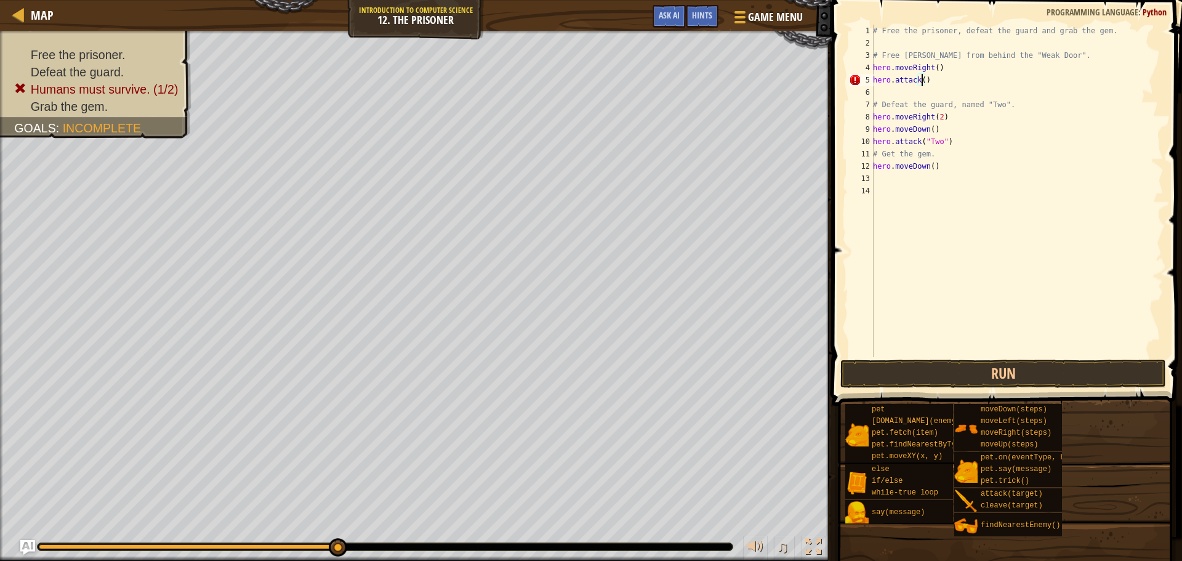
scroll to position [6, 4]
click at [1012, 98] on div "" Weak Door" press enter" at bounding box center [1035, 114] width 233 height 55
click at [961, 369] on button "Run" at bounding box center [1003, 373] width 326 height 28
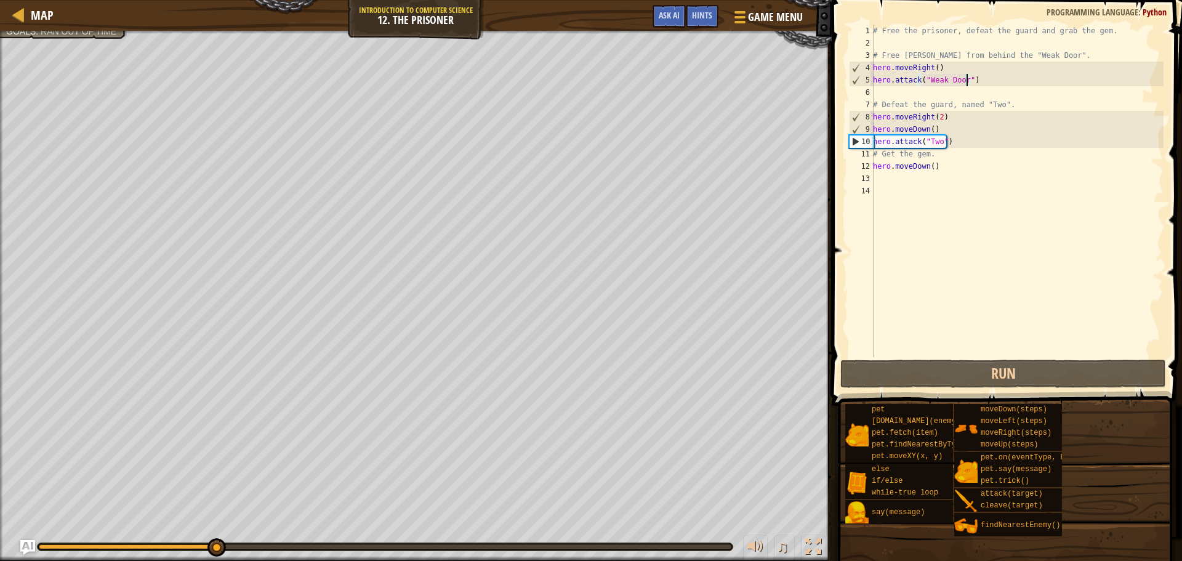
click at [900, 103] on div "# Free the prisoner, defeat the guard and grab the gem. # Free [PERSON_NAME] fr…" at bounding box center [1016, 203] width 293 height 357
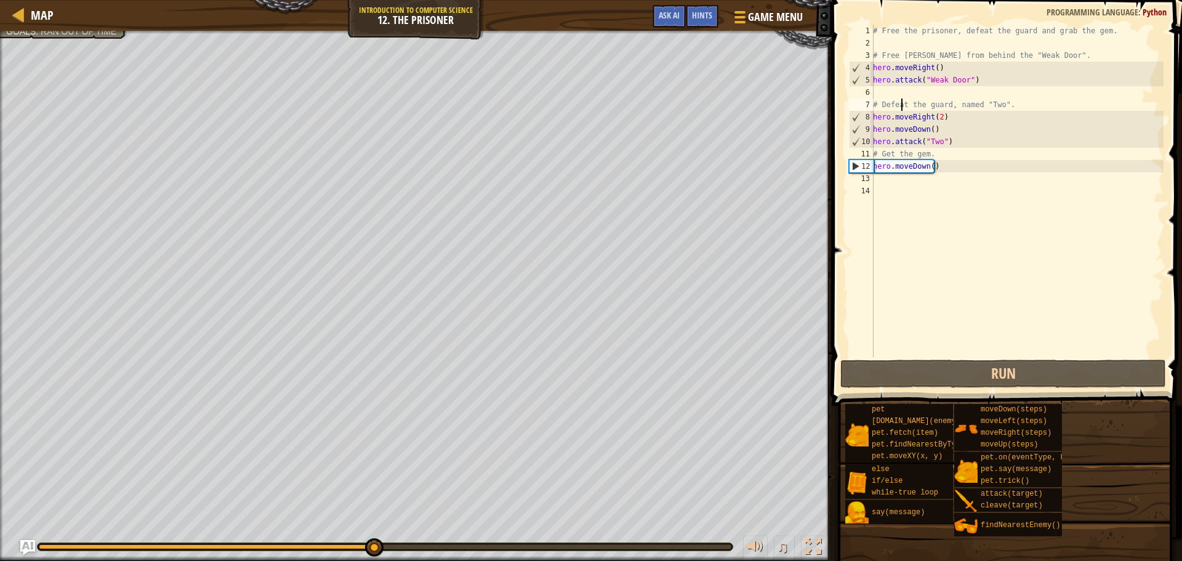
click at [951, 140] on div "# Free the prisoner, defeat the guard and grab the gem. # Free [PERSON_NAME] fr…" at bounding box center [1016, 203] width 293 height 357
type textarea "hero.attack("Two")"
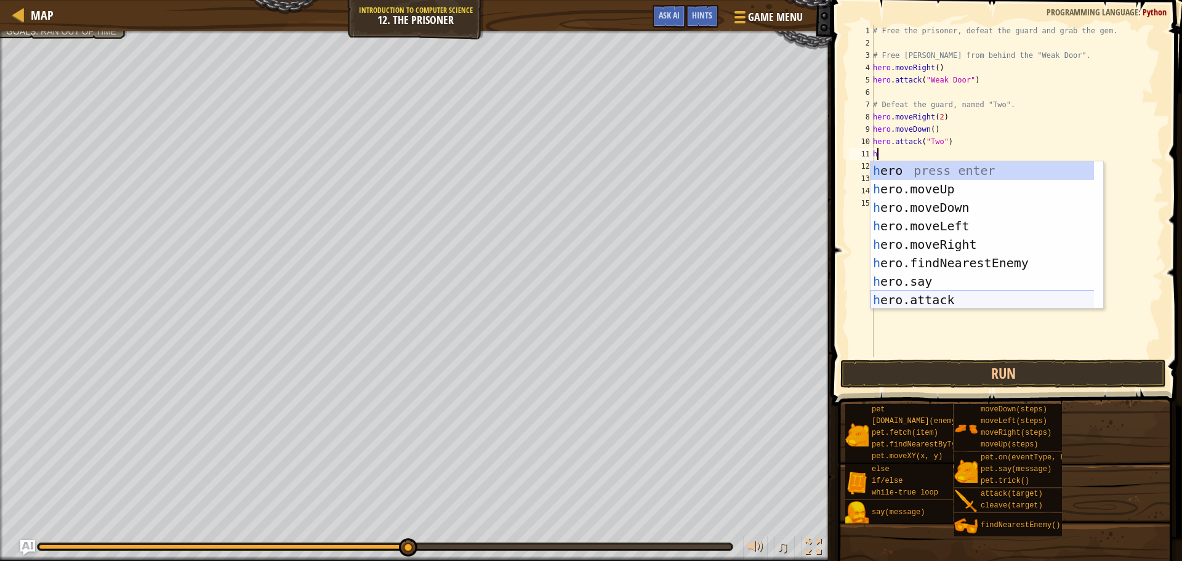
click at [899, 292] on div "h ero press enter h ero.moveUp press enter h ero.moveDown press enter h ero.mov…" at bounding box center [986, 253] width 233 height 185
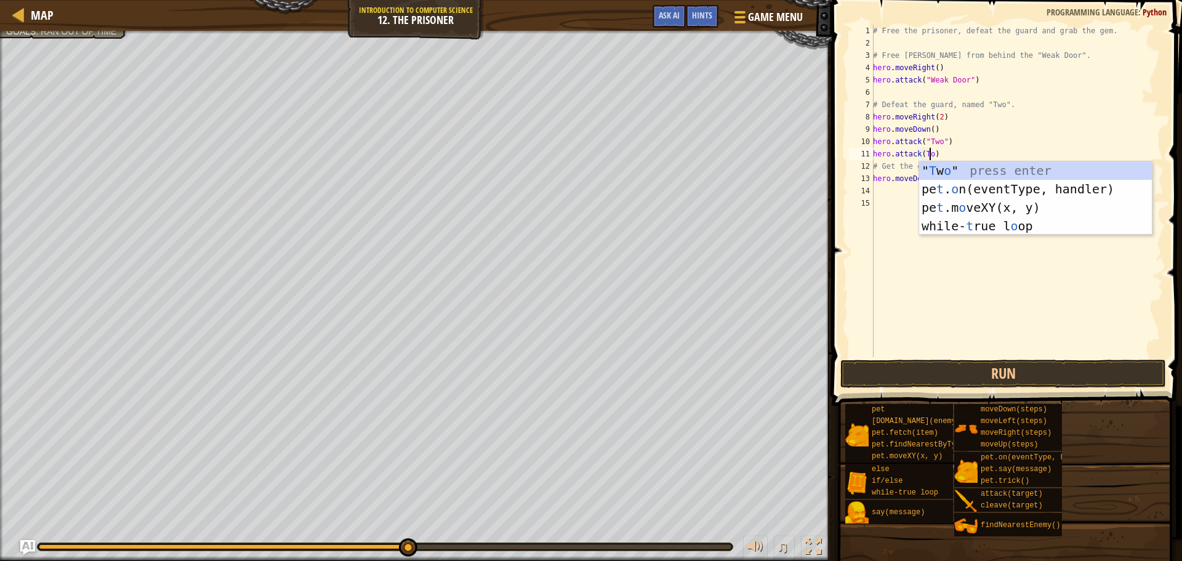
scroll to position [6, 4]
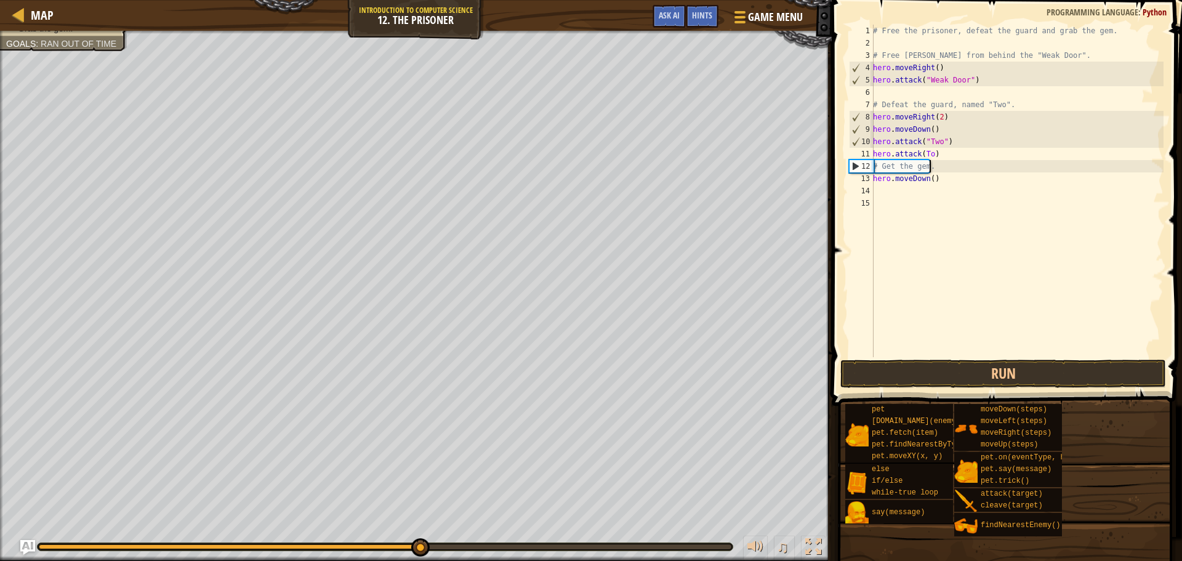
click at [976, 160] on div "# Free the prisoner, defeat the guard and grab the gem. # Free [PERSON_NAME] fr…" at bounding box center [1016, 203] width 293 height 357
click at [975, 156] on div "# Free the prisoner, defeat the guard and grab the gem. # Free [PERSON_NAME] fr…" at bounding box center [1016, 203] width 293 height 357
type textarea "h"
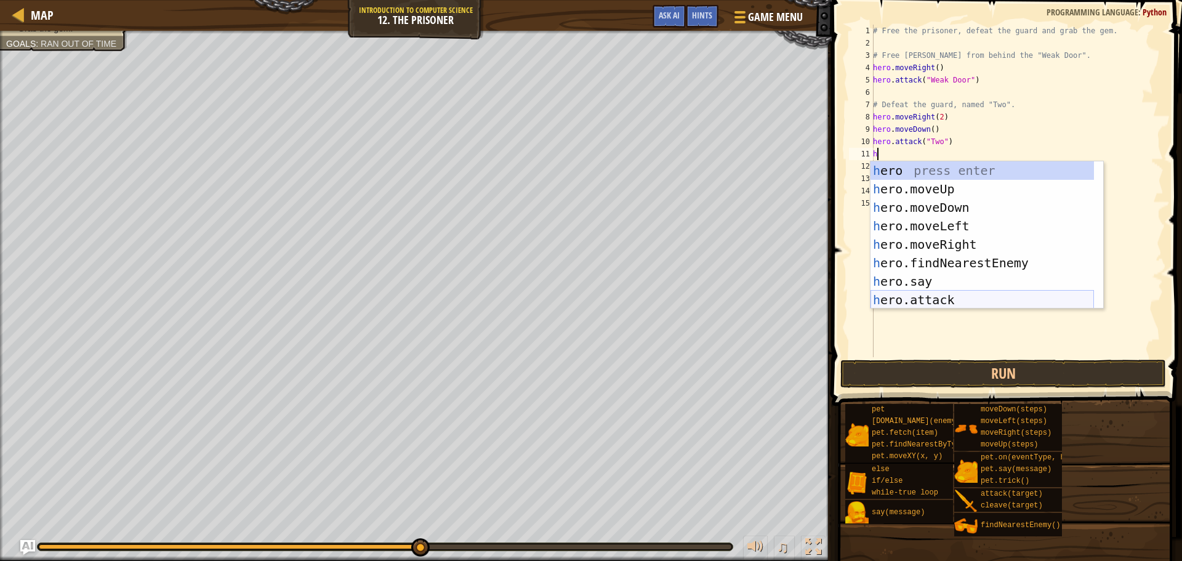
click at [942, 301] on div "h ero press enter h ero.moveUp press enter h ero.moveDown press enter h ero.mov…" at bounding box center [981, 253] width 223 height 185
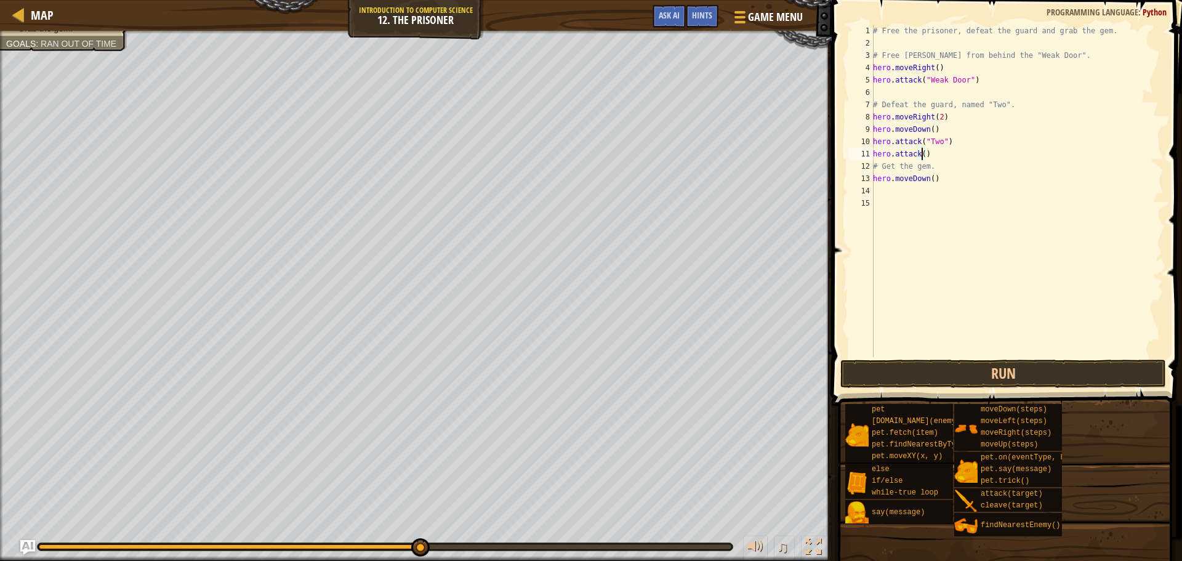
scroll to position [6, 4]
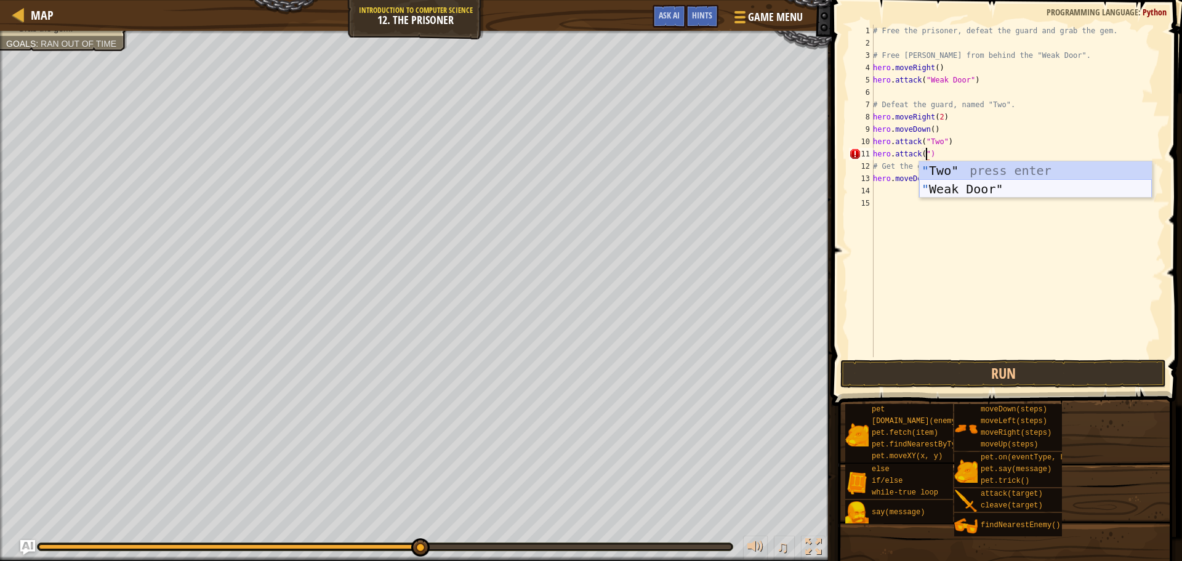
click at [945, 191] on div "" Two" press enter " Weak Door" press enter" at bounding box center [1035, 198] width 233 height 74
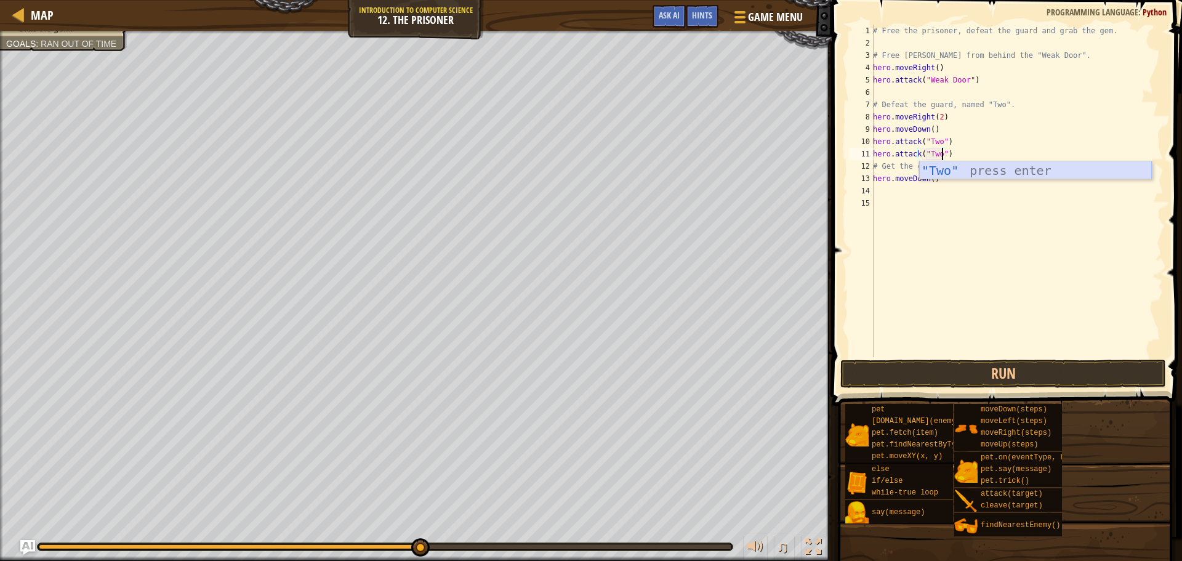
click at [944, 173] on div ""Two" press enter" at bounding box center [1035, 188] width 233 height 55
paste textarea "hero.say("Weak Door")"
click at [899, 378] on button "Run" at bounding box center [1003, 373] width 326 height 28
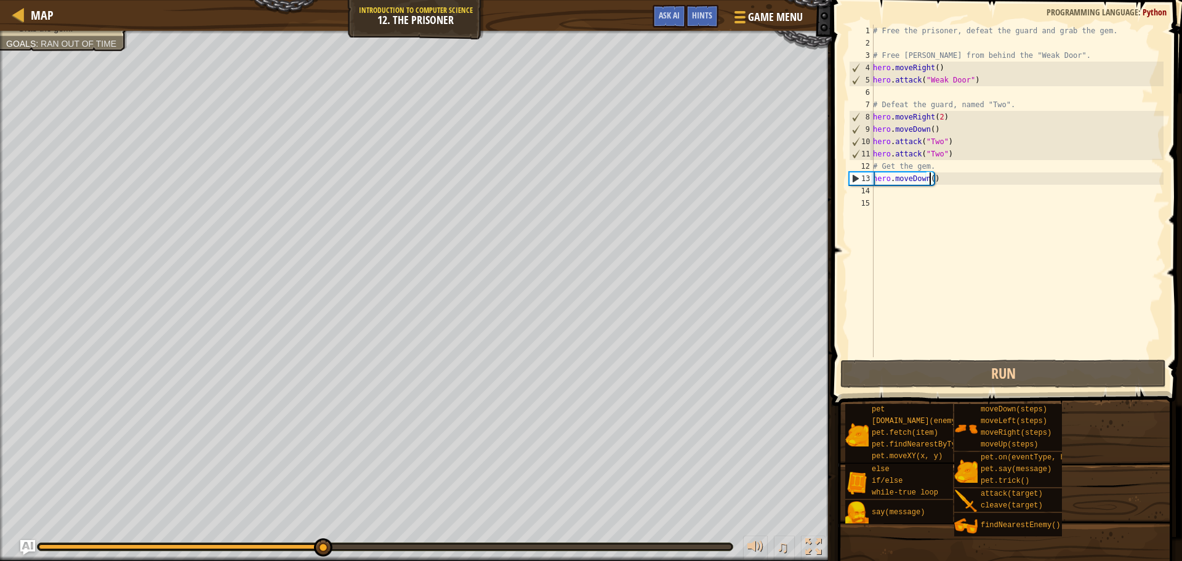
click at [931, 181] on div "# Free the prisoner, defeat the guard and grab the gem. # Free [PERSON_NAME] fr…" at bounding box center [1016, 203] width 293 height 357
type textarea "hero.moveDown(2)"
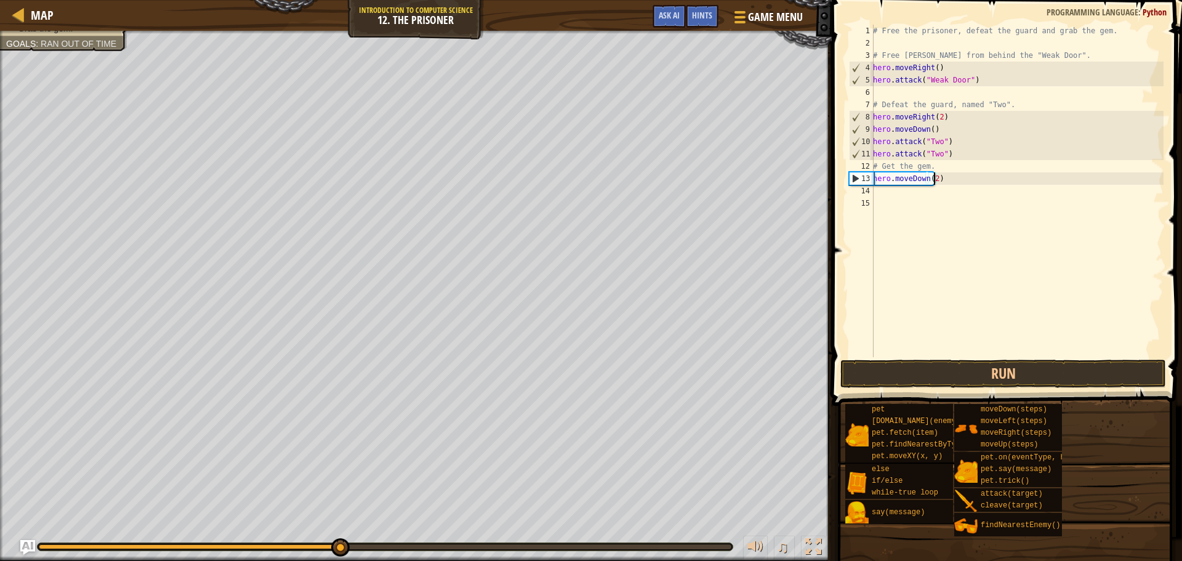
click at [933, 194] on div "# Free the prisoner, defeat the guard and grab the gem. # Free [PERSON_NAME] fr…" at bounding box center [1016, 203] width 293 height 357
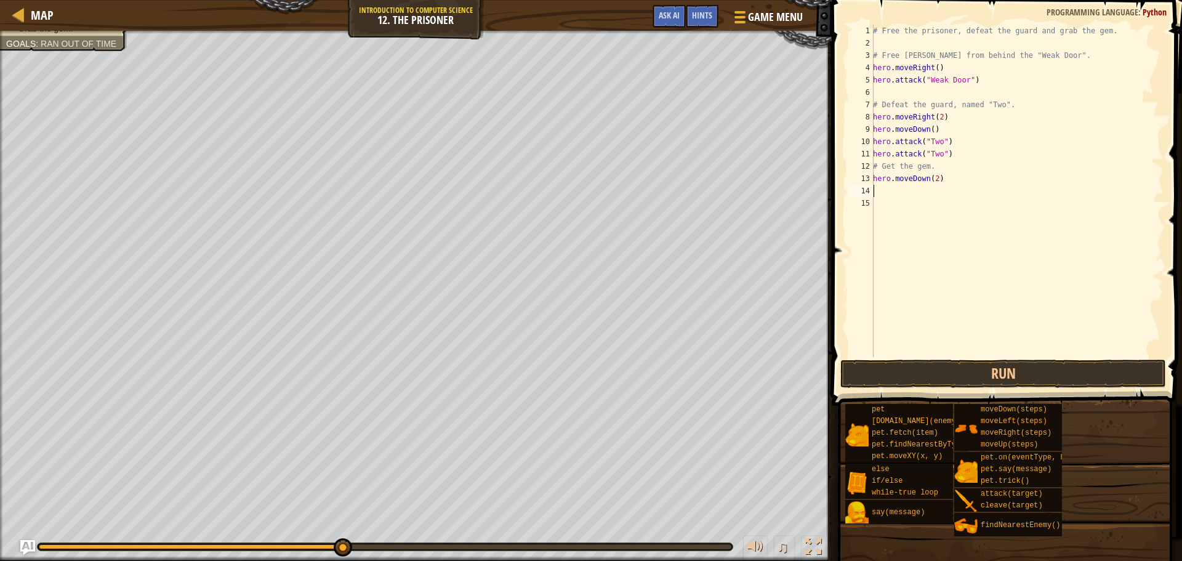
scroll to position [6, 0]
type textarea "h"
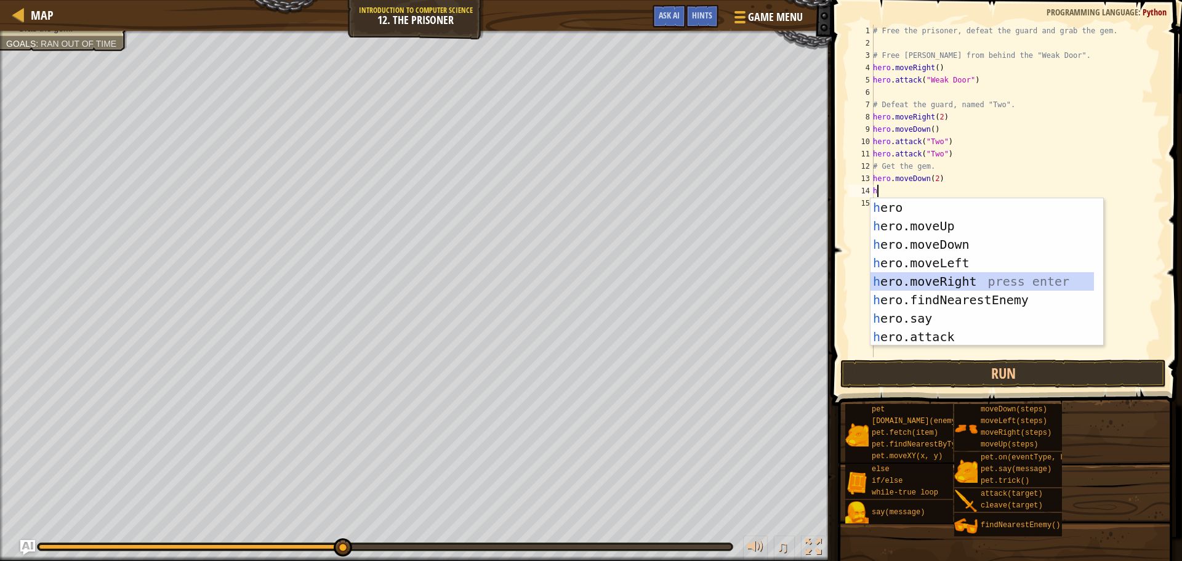
click at [948, 277] on div "h ero press enter h ero.moveUp press enter h ero.moveDown press enter h ero.mov…" at bounding box center [986, 290] width 233 height 185
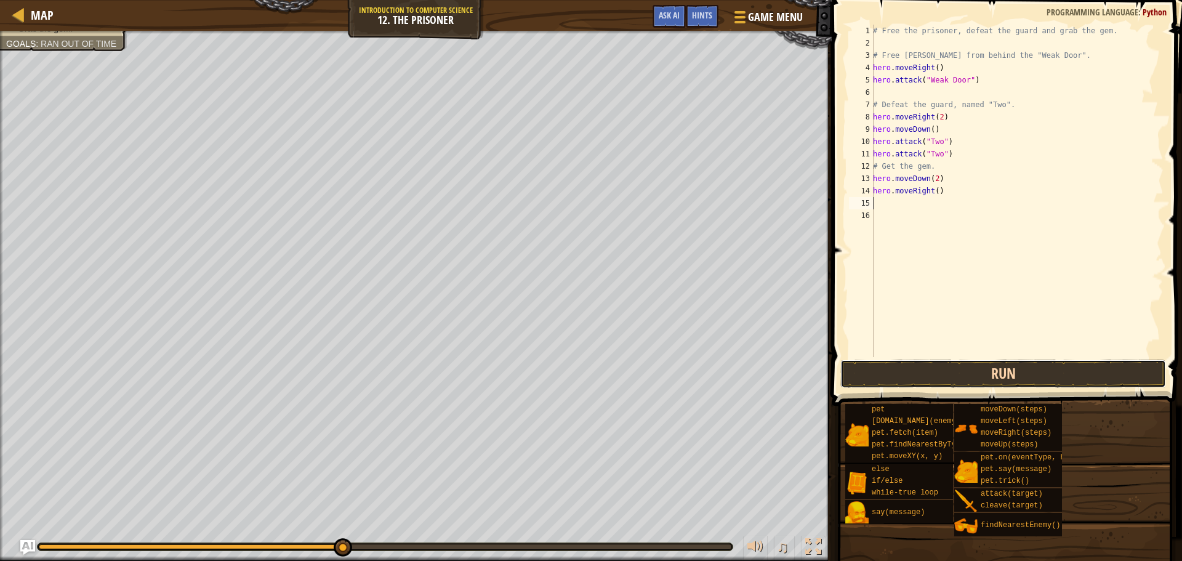
click at [954, 375] on button "Run" at bounding box center [1003, 373] width 326 height 28
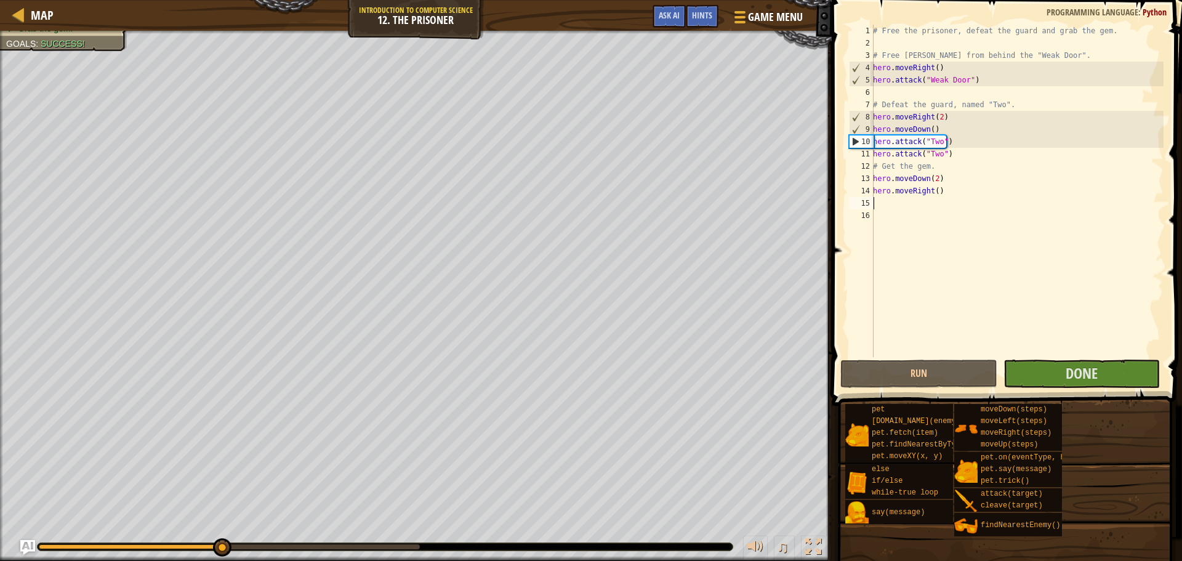
click at [1102, 356] on div "# Free the prisoner, defeat the guard and grab the gem. # Free [PERSON_NAME] fr…" at bounding box center [1016, 203] width 293 height 357
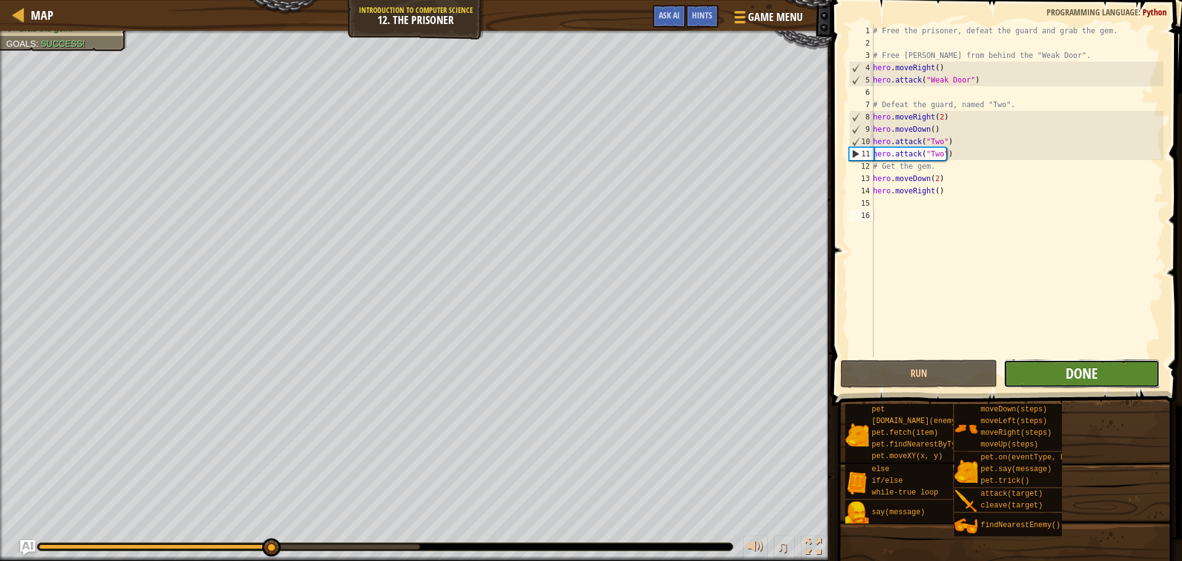
click at [1097, 367] on span "Done" at bounding box center [1081, 373] width 32 height 20
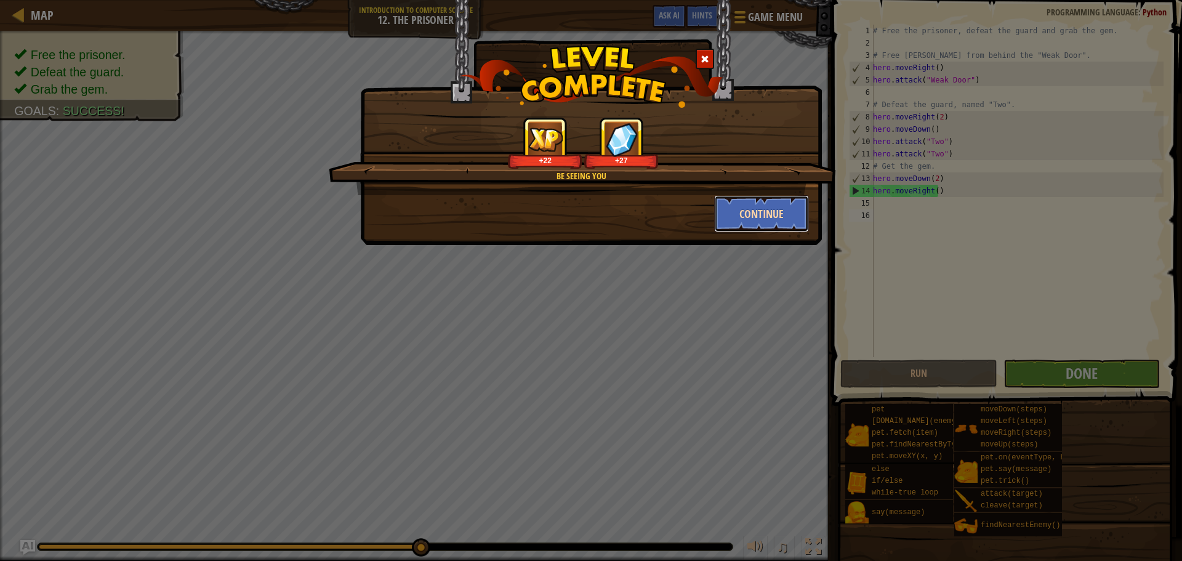
click at [764, 205] on button "Continue" at bounding box center [761, 213] width 95 height 37
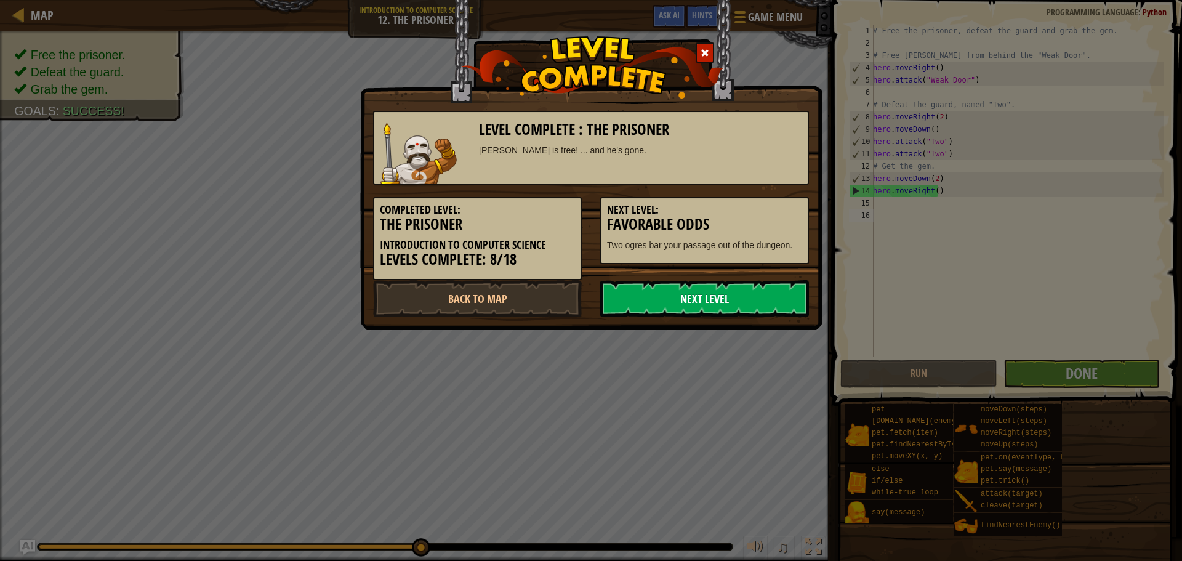
click at [740, 300] on link "Next Level" at bounding box center [704, 298] width 209 height 37
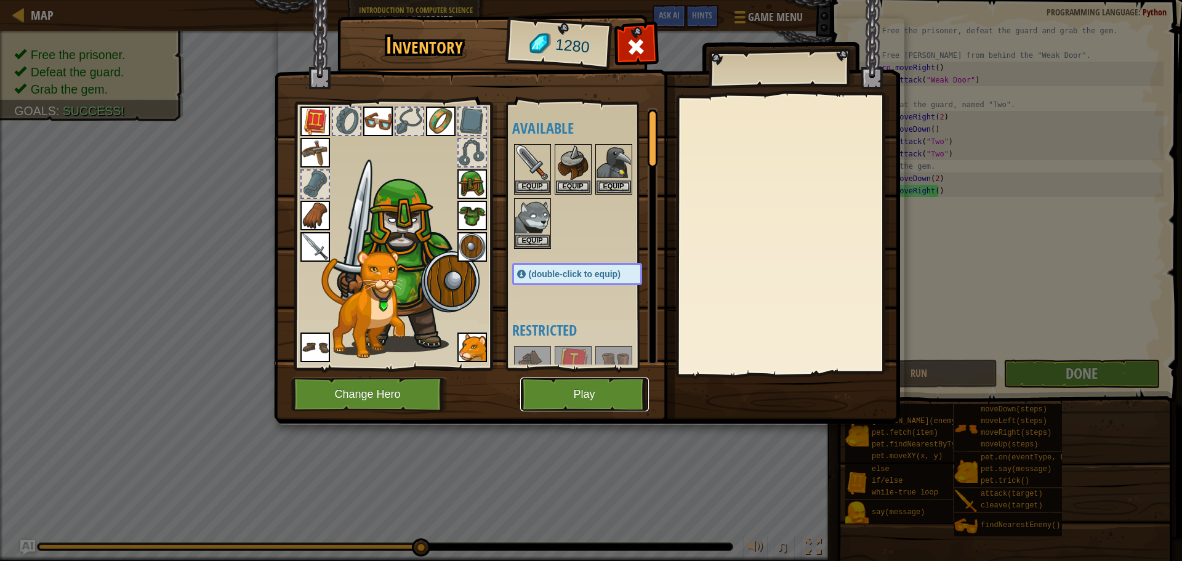
click at [585, 384] on button "Play" at bounding box center [584, 394] width 129 height 34
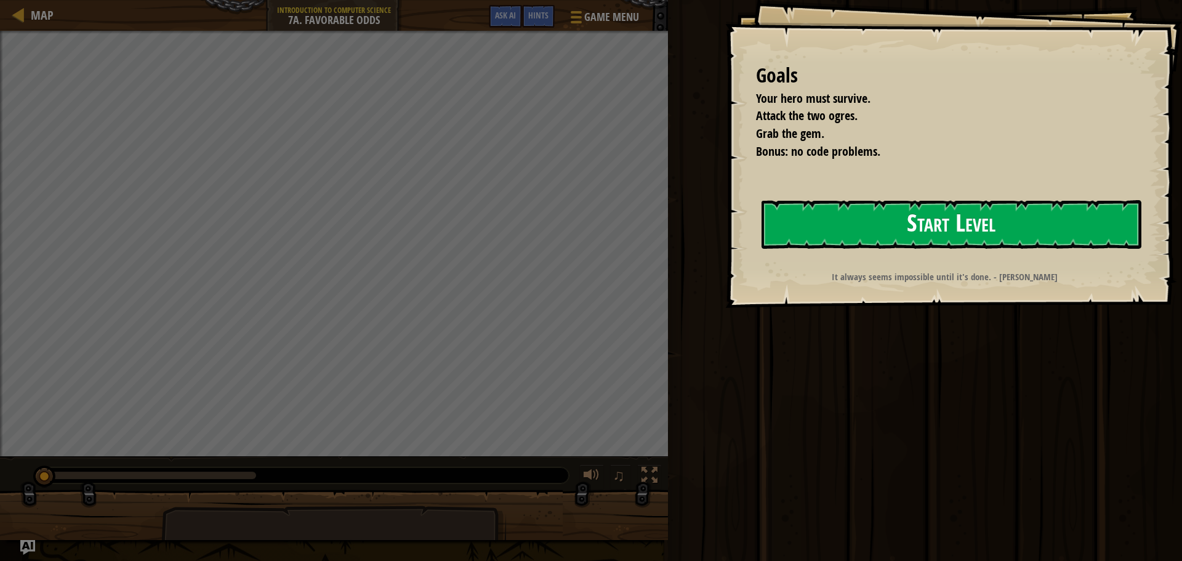
click at [825, 233] on button "Start Level" at bounding box center [951, 224] width 380 height 49
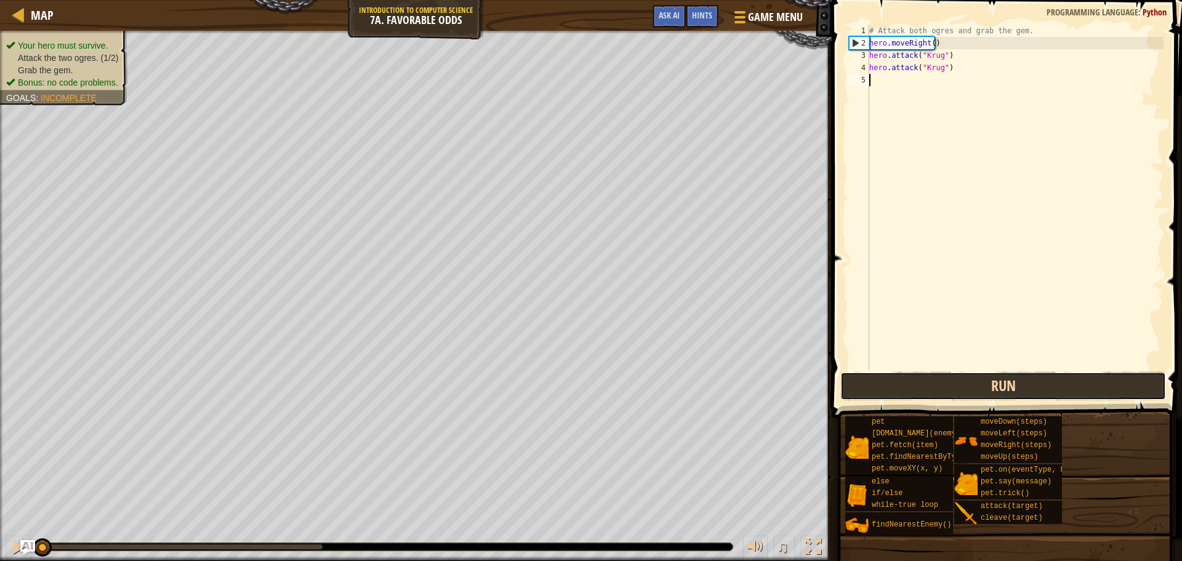
click at [942, 388] on button "Run" at bounding box center [1003, 386] width 326 height 28
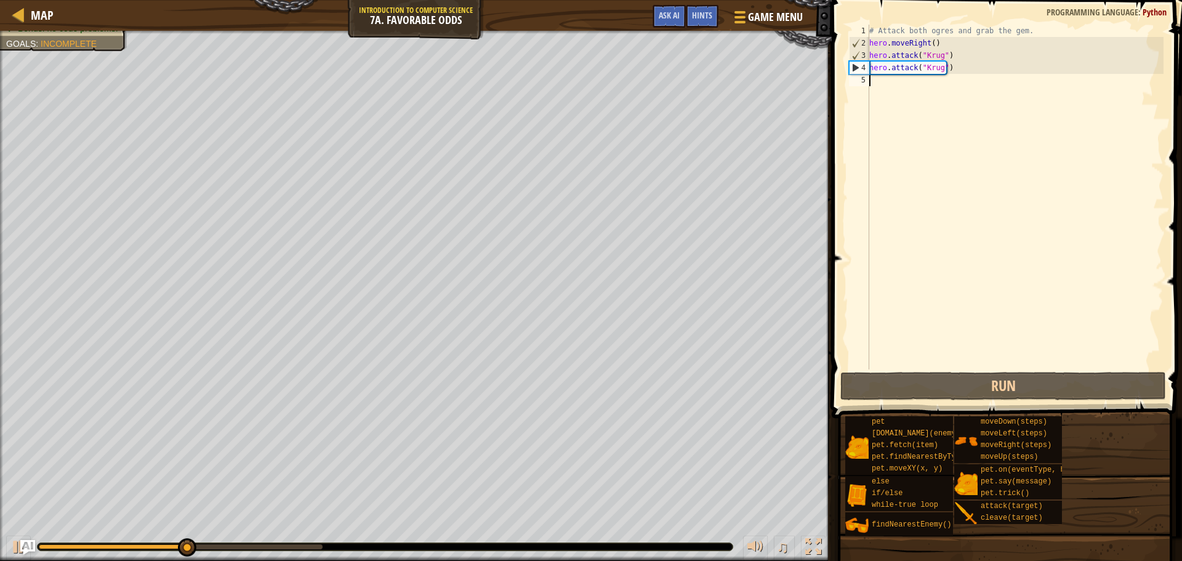
type textarea "j"
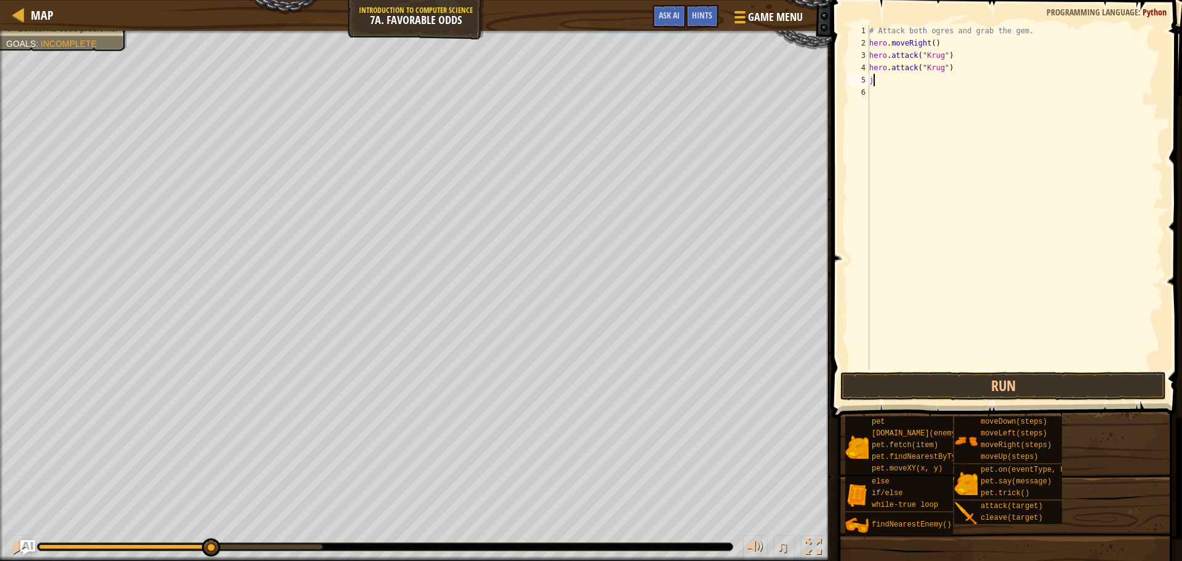
type textarea "h"
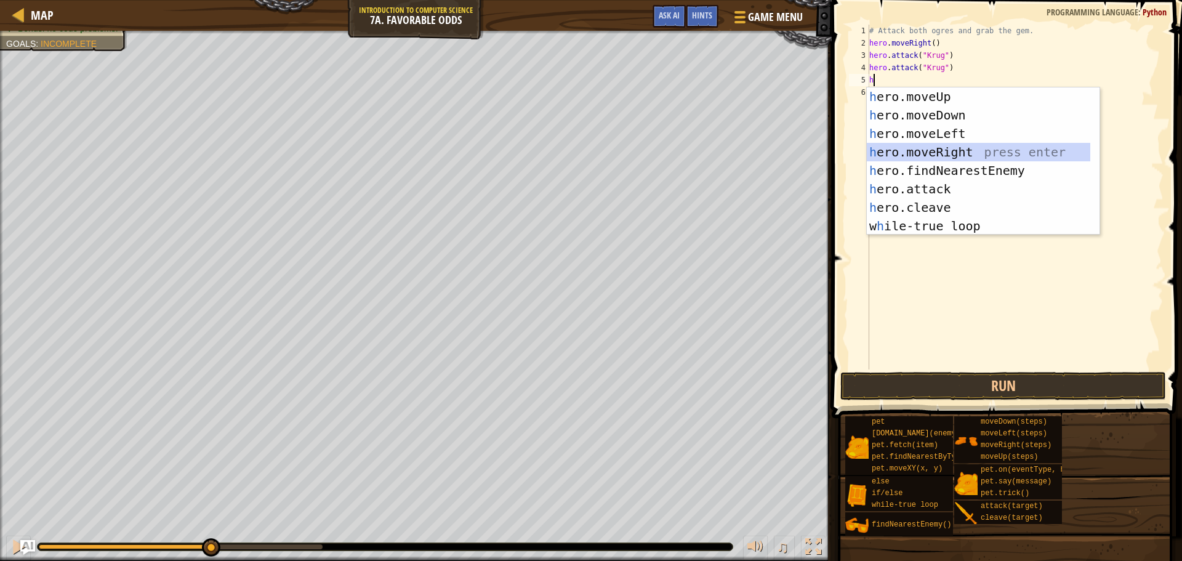
click at [918, 154] on div "h ero.moveUp press enter h ero.moveDown press enter h ero.moveLeft press enter …" at bounding box center [978, 179] width 223 height 185
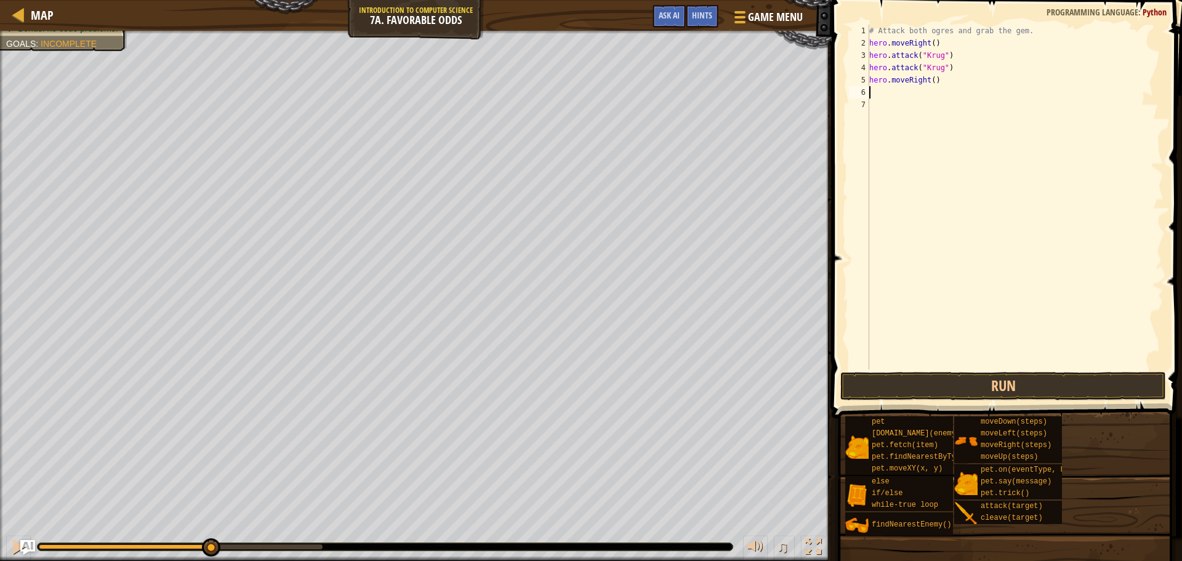
type textarea "h"
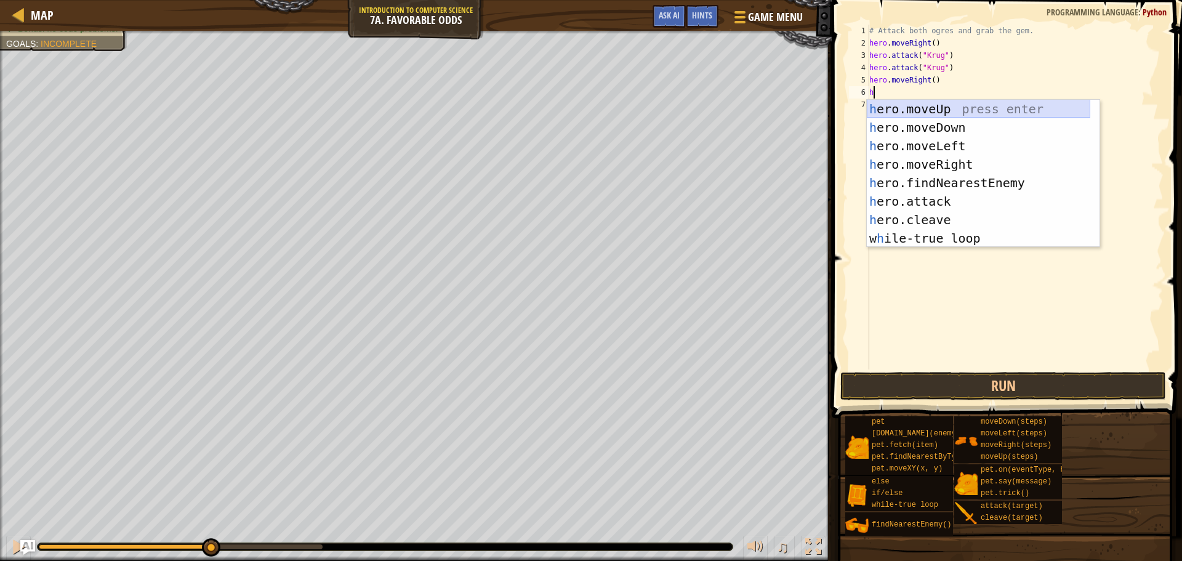
click at [907, 112] on div "h ero.moveUp press enter h ero.moveDown press enter h ero.moveLeft press enter …" at bounding box center [978, 192] width 223 height 185
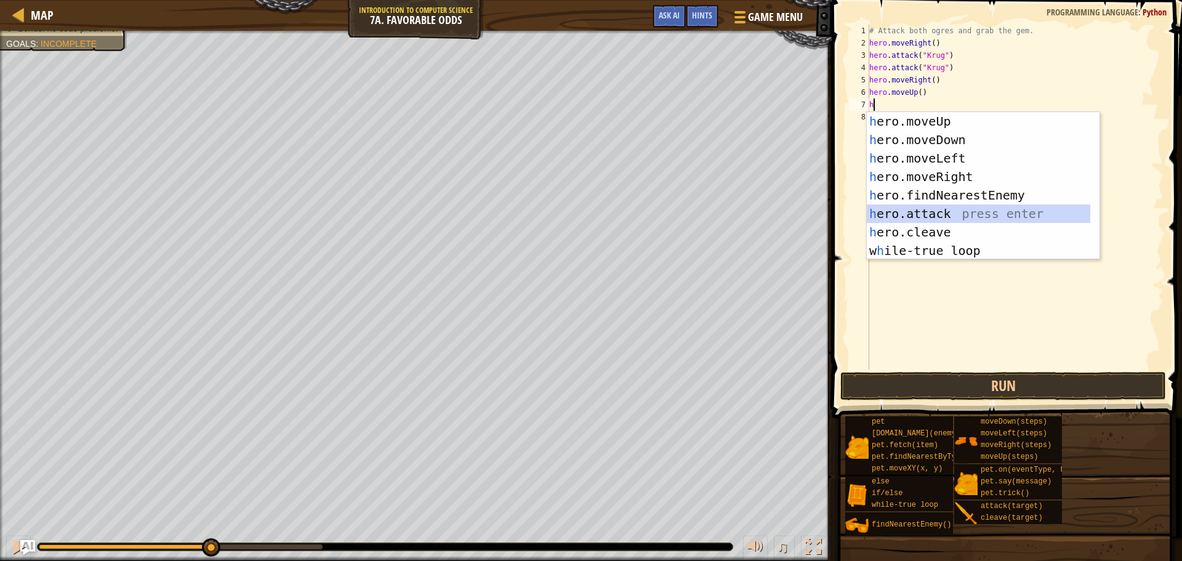
click at [918, 211] on div "h ero.moveUp press enter h ero.moveDown press enter h ero.moveLeft press enter …" at bounding box center [978, 204] width 223 height 185
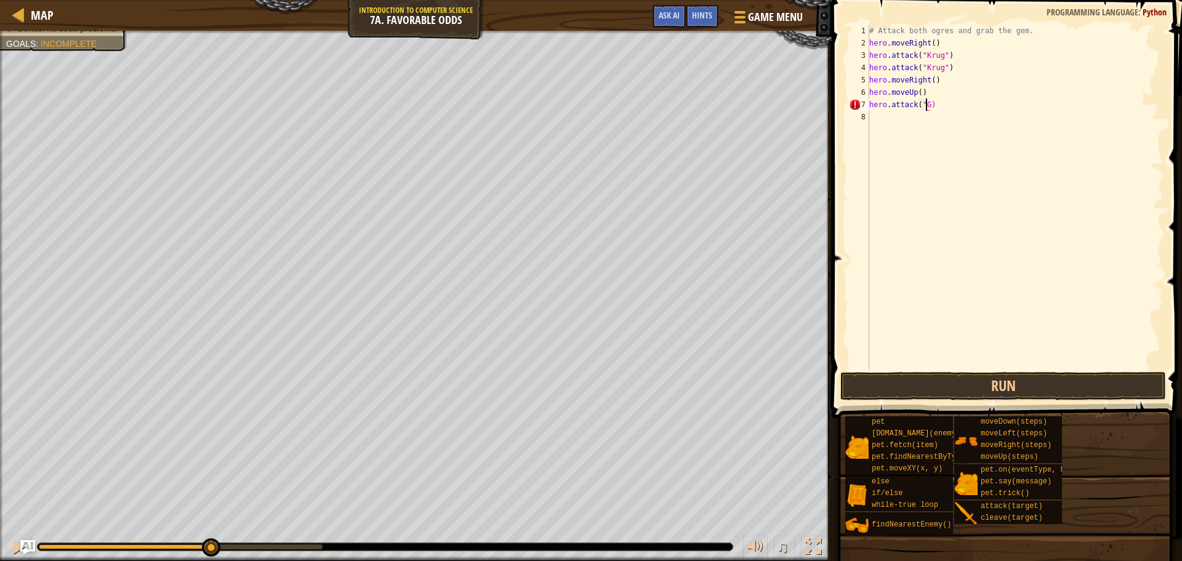
scroll to position [6, 4]
type textarea "hero.attack("Grug")"
click at [920, 118] on div "# Attack both ogres and grab the gem. hero . moveRight ( ) hero . attack ( "[PE…" at bounding box center [1015, 209] width 297 height 369
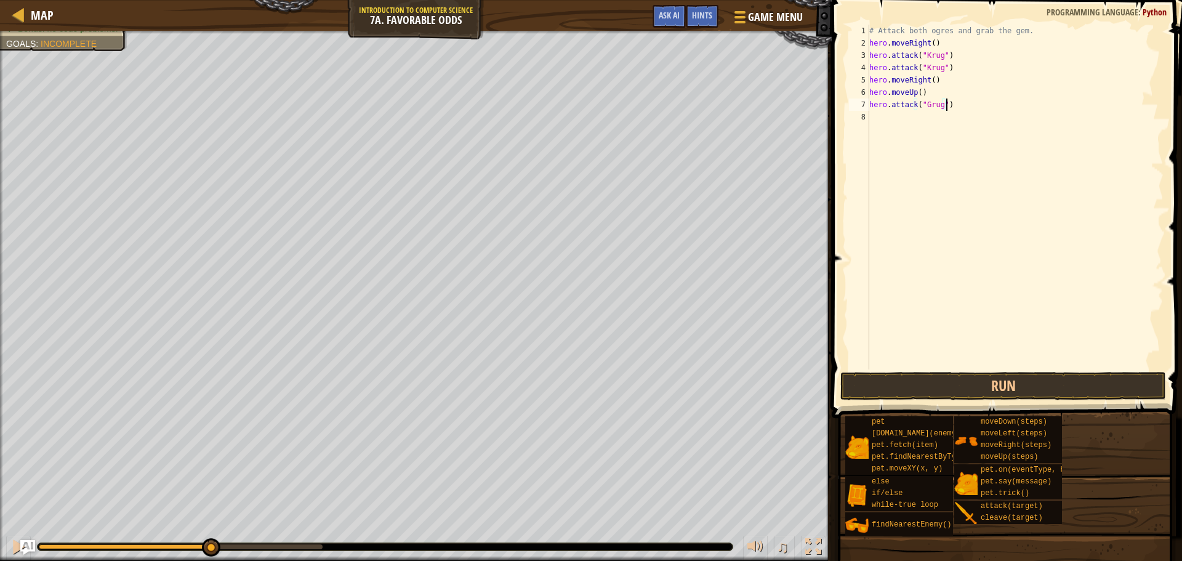
click at [952, 102] on div "# Attack both ogres and grab the gem. hero . moveRight ( ) hero . attack ( "[PE…" at bounding box center [1015, 209] width 297 height 369
click at [939, 103] on div "# Attack both ogres and grab the gem. hero . moveRight ( ) hero . attack ( "[PE…" at bounding box center [1015, 209] width 297 height 369
type textarea "hero.attack("Grump")"
drag, startPoint x: 971, startPoint y: 109, endPoint x: 871, endPoint y: 105, distance: 99.8
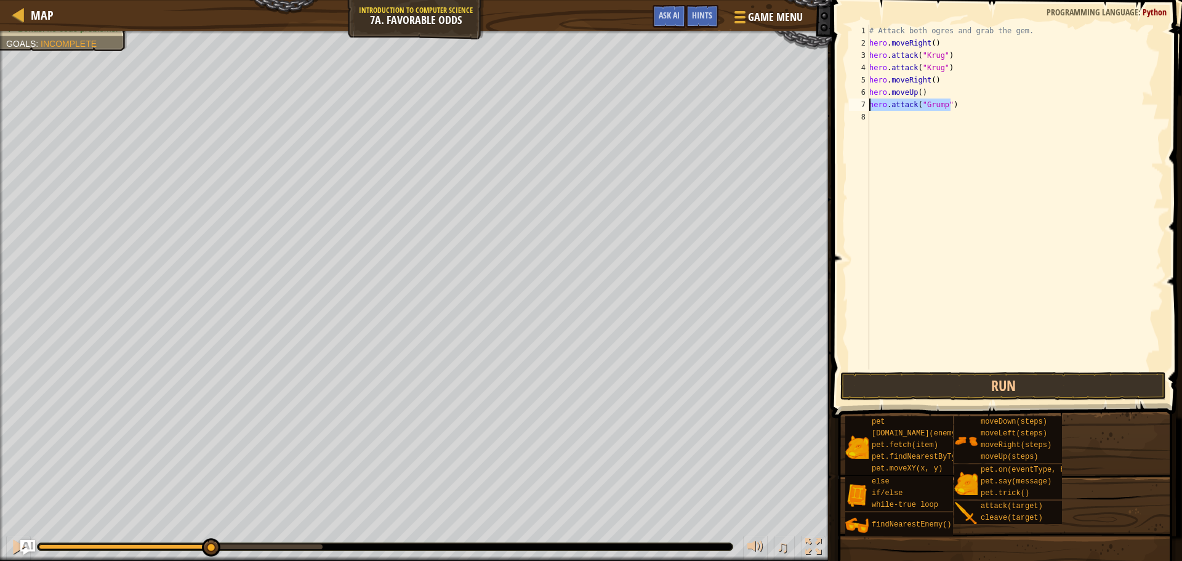
click at [871, 105] on div "# Attack both ogres and grab the gem. hero . moveRight ( ) hero . attack ( "Kru…" at bounding box center [1015, 209] width 297 height 369
click at [904, 113] on div "# Attack both ogres and grab the gem. hero . moveRight ( ) hero . attack ( "Kru…" at bounding box center [1015, 209] width 297 height 369
paste textarea "hero.attack("Grump")"
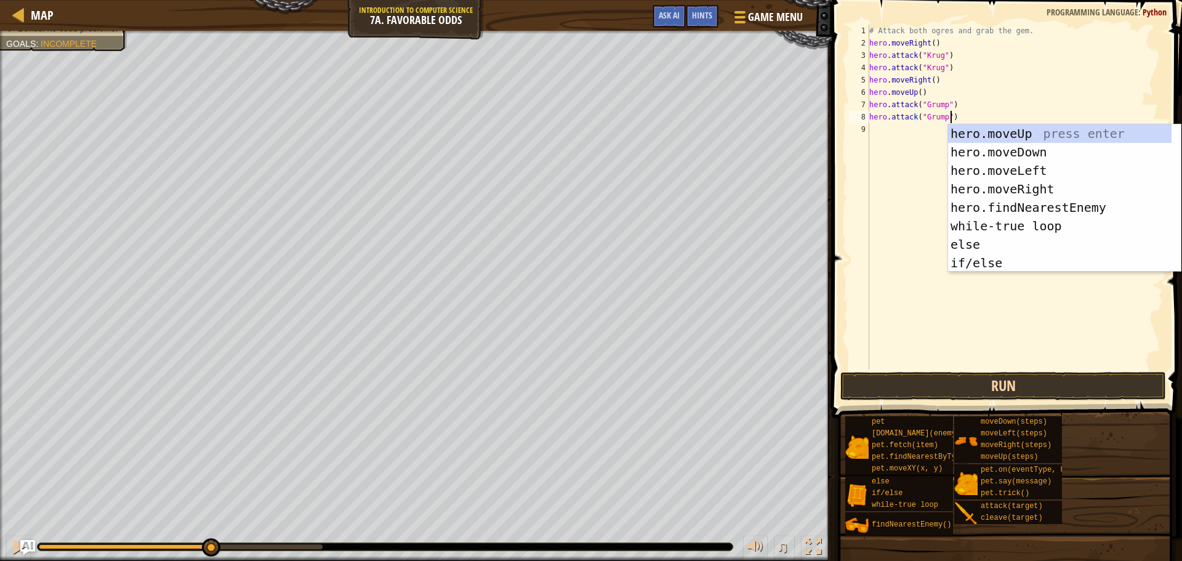
type textarea "hero.attack("Grump")"
click at [908, 385] on button "Run" at bounding box center [1003, 386] width 326 height 28
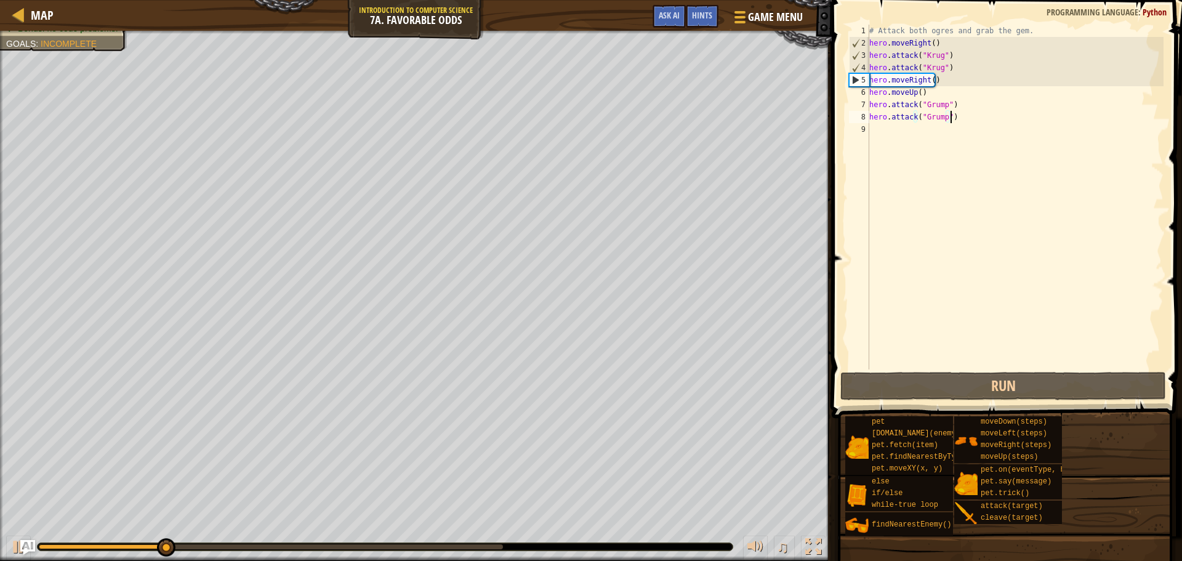
click at [918, 125] on div "# Attack both ogres and grab the gem. hero . moveRight ( ) hero . attack ( "[PE…" at bounding box center [1015, 209] width 297 height 369
type textarea "h"
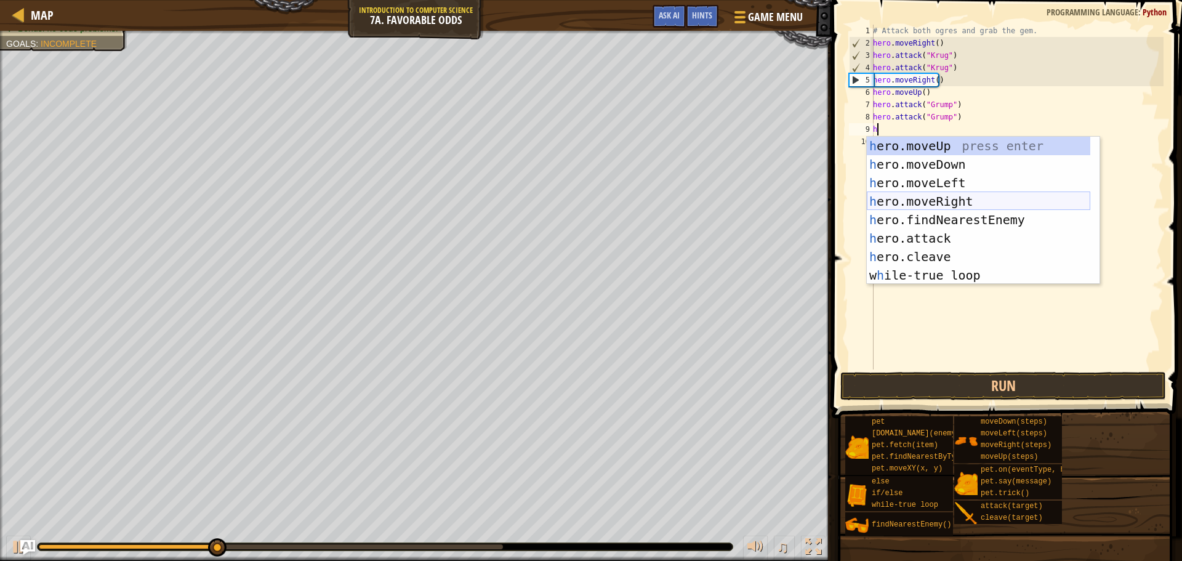
click at [921, 199] on div "h ero.moveUp press enter h ero.moveDown press enter h ero.moveLeft press enter …" at bounding box center [978, 229] width 223 height 185
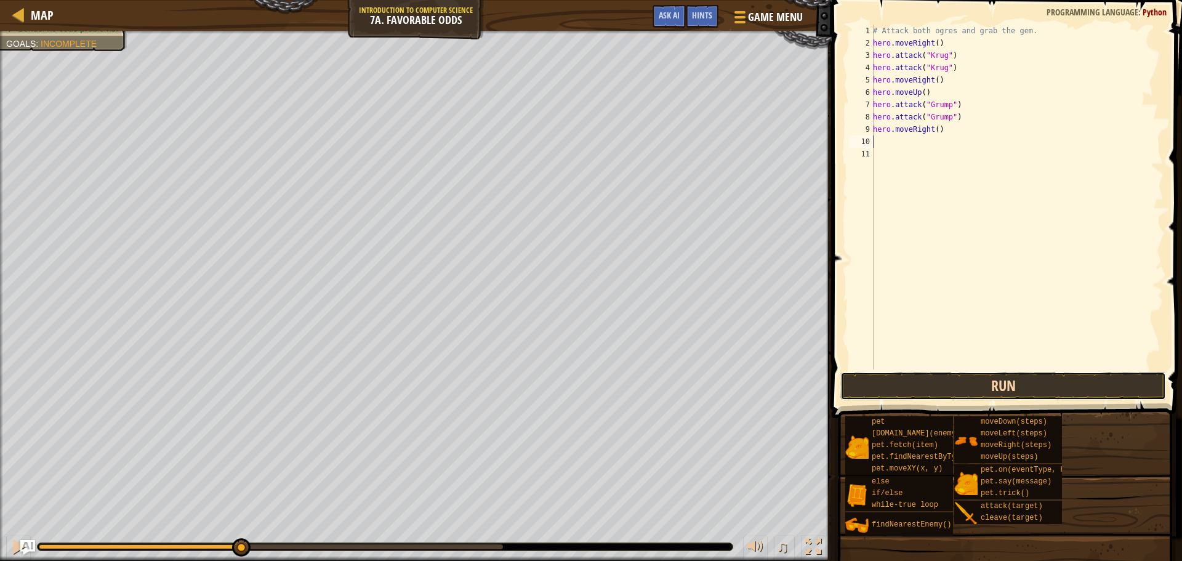
drag, startPoint x: 883, startPoint y: 386, endPoint x: 886, endPoint y: 379, distance: 7.4
click at [890, 398] on button "Run" at bounding box center [1003, 386] width 326 height 28
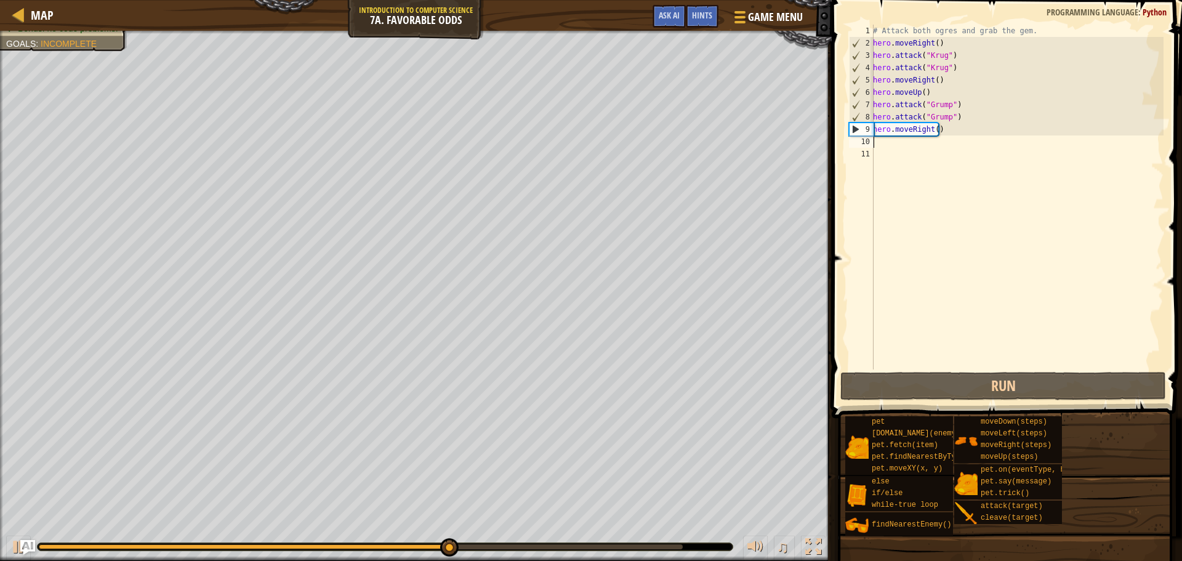
click at [926, 132] on div "# Attack both ogres and grab the gem. hero . moveRight ( ) hero . attack ( "[PE…" at bounding box center [1016, 209] width 293 height 369
click at [930, 129] on div "# Attack both ogres and grab the gem. hero . moveRight ( ) hero . attack ( "[PE…" at bounding box center [1016, 209] width 293 height 369
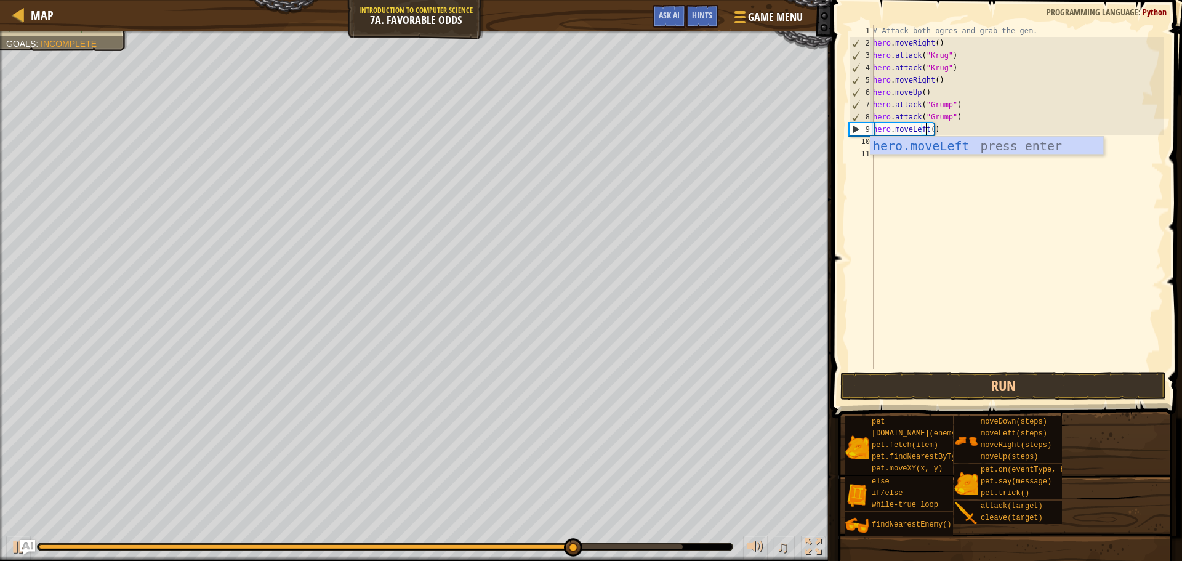
scroll to position [6, 4]
drag, startPoint x: 928, startPoint y: 126, endPoint x: 931, endPoint y: 134, distance: 7.8
click at [928, 126] on div "# Attack both ogres and grab the gem. hero . moveRight ( ) hero . attack ( "Kru…" at bounding box center [1016, 209] width 293 height 369
type textarea "hero.moveLeft(2)"
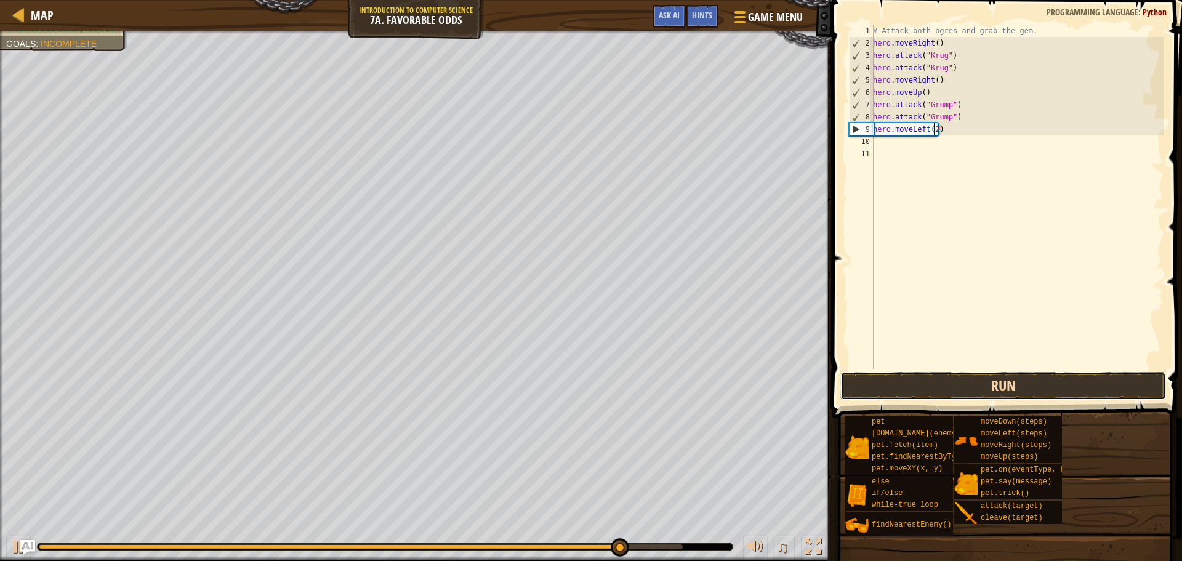
click at [936, 387] on button "Run" at bounding box center [1003, 386] width 326 height 28
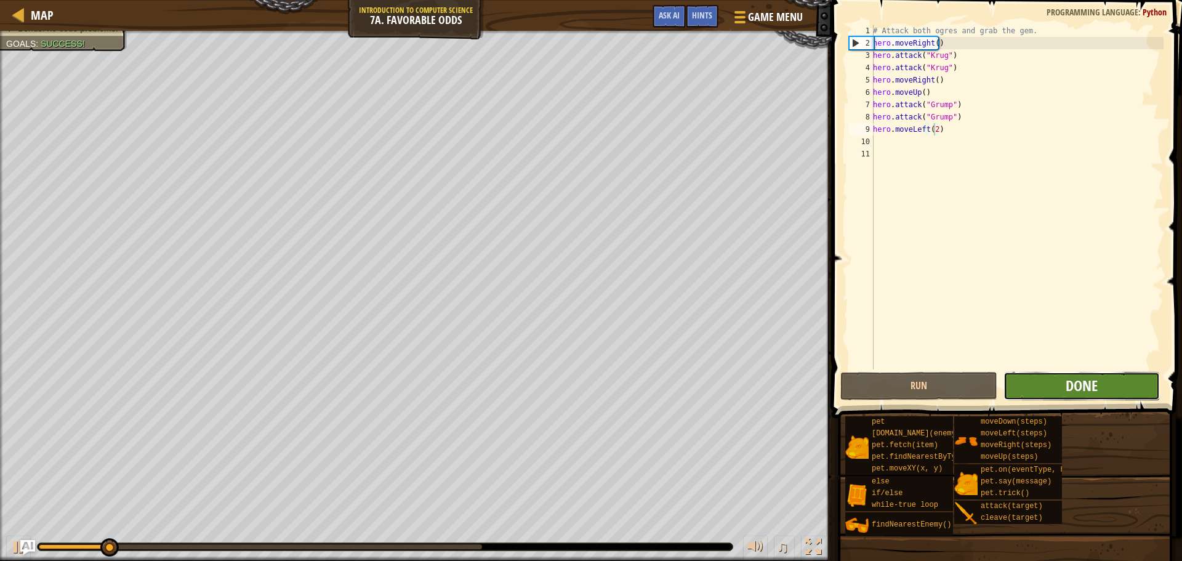
click at [1095, 381] on span "Done" at bounding box center [1081, 385] width 32 height 20
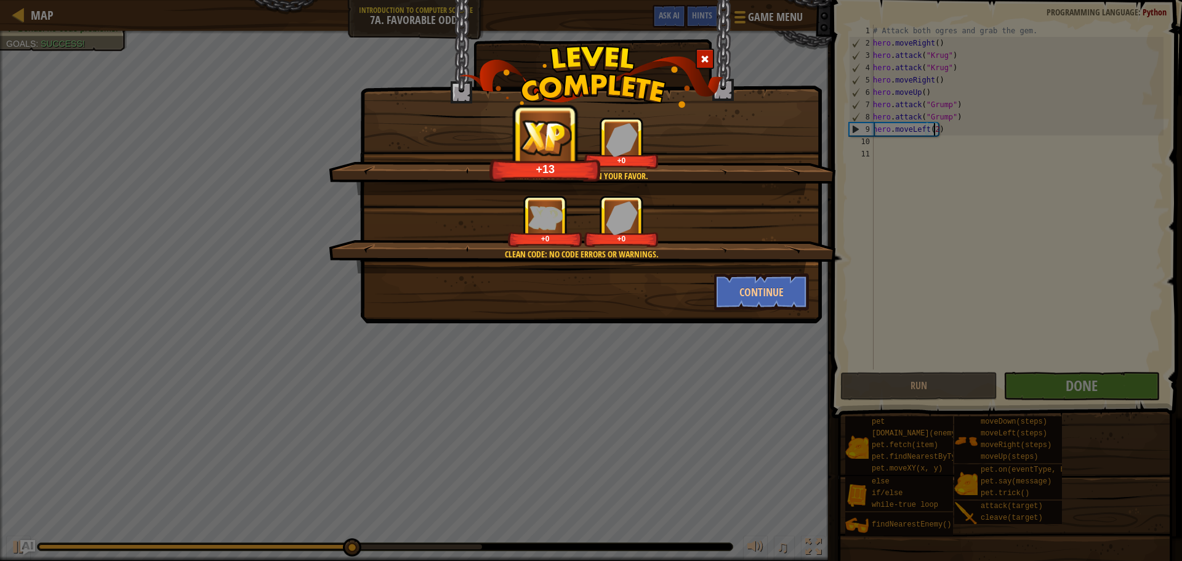
click at [683, 407] on div "May the odds be ever in your favor. +13 +0 Clean code: no code errors or warnin…" at bounding box center [591, 280] width 1182 height 561
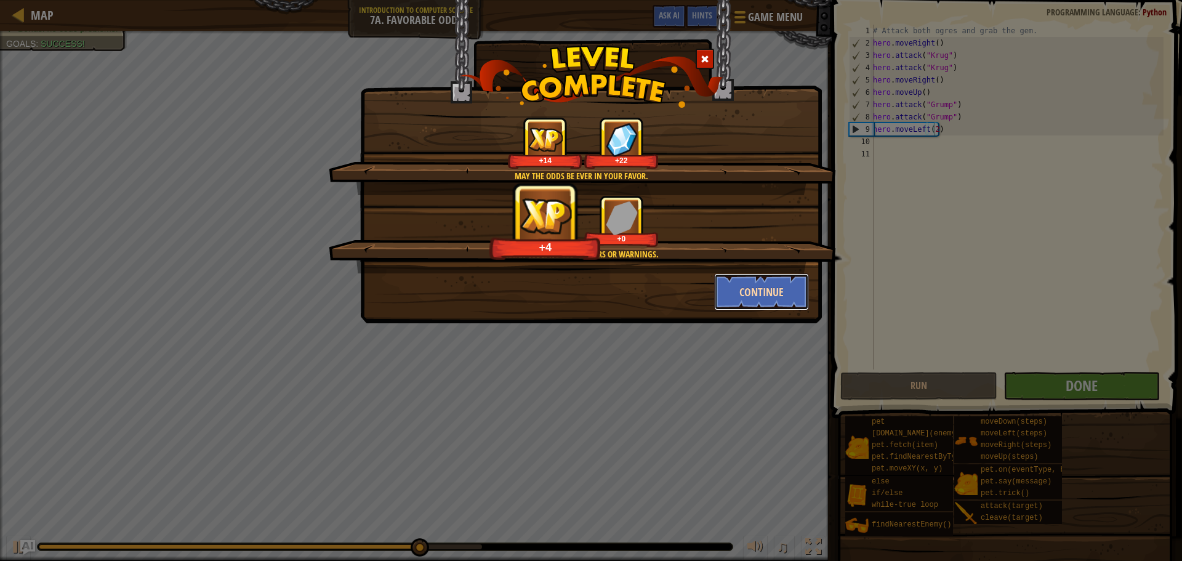
click at [787, 295] on button "Continue" at bounding box center [761, 291] width 95 height 37
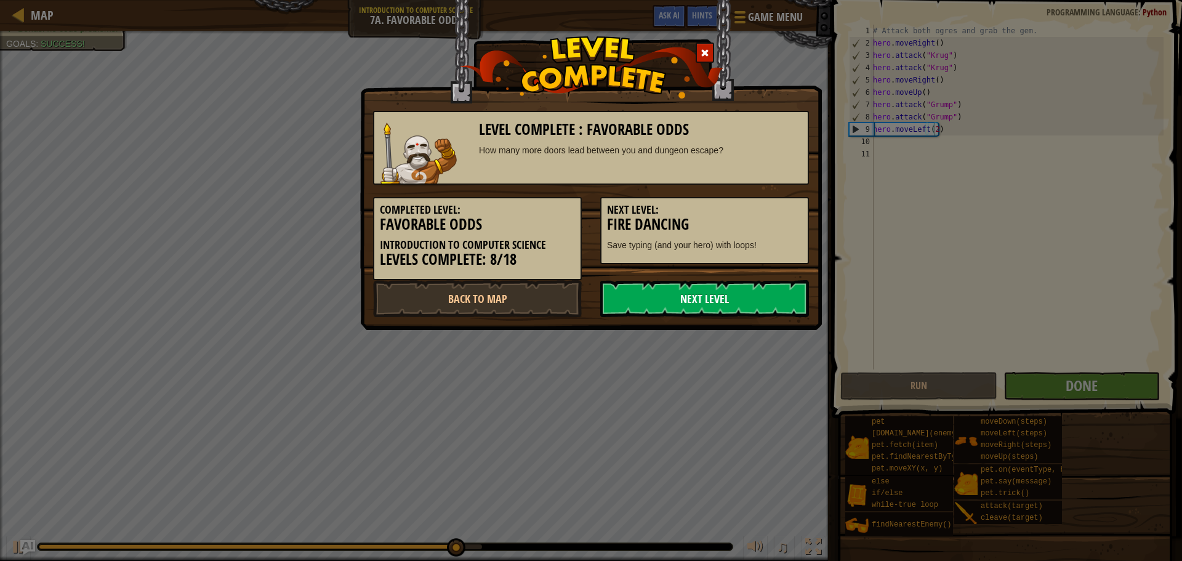
click at [779, 303] on link "Next Level" at bounding box center [704, 298] width 209 height 37
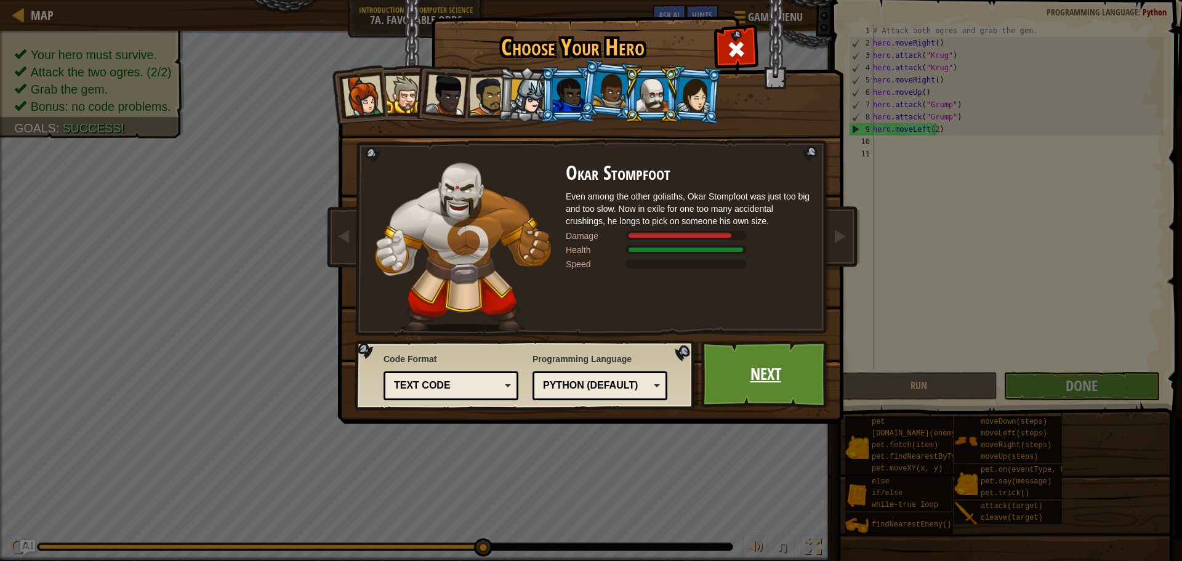
click at [757, 368] on link "Next" at bounding box center [765, 374] width 129 height 68
